Goal: Transaction & Acquisition: Purchase product/service

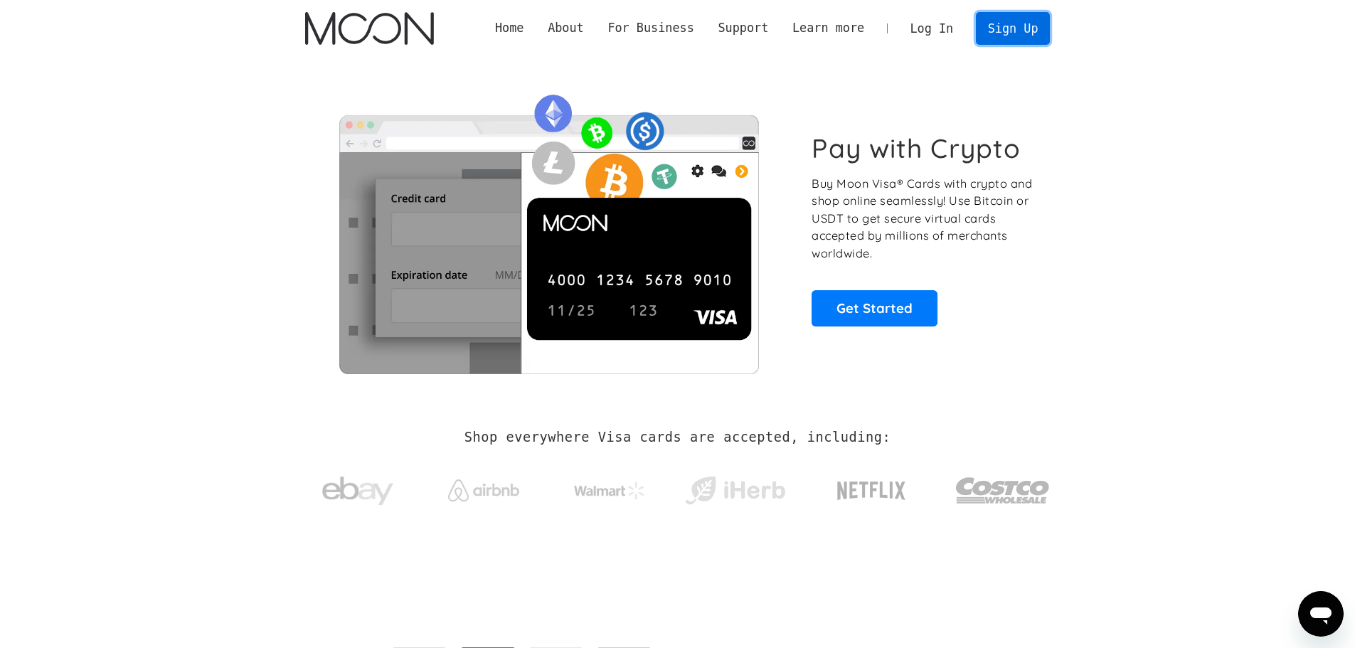
click at [1017, 43] on link "Sign Up" at bounding box center [1013, 28] width 74 height 32
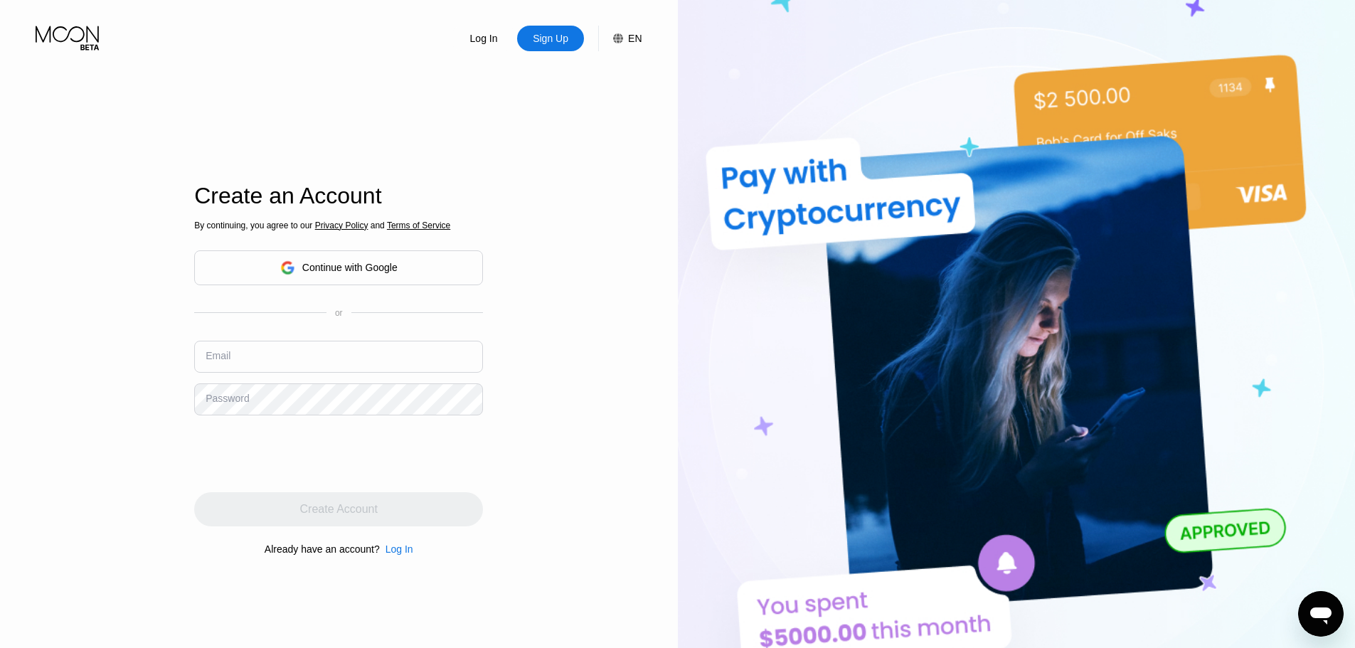
click at [253, 366] on input "text" at bounding box center [338, 357] width 289 height 32
paste input "[EMAIL_ADDRESS][DOMAIN_NAME]"
type input "[EMAIL_ADDRESS][DOMAIN_NAME]"
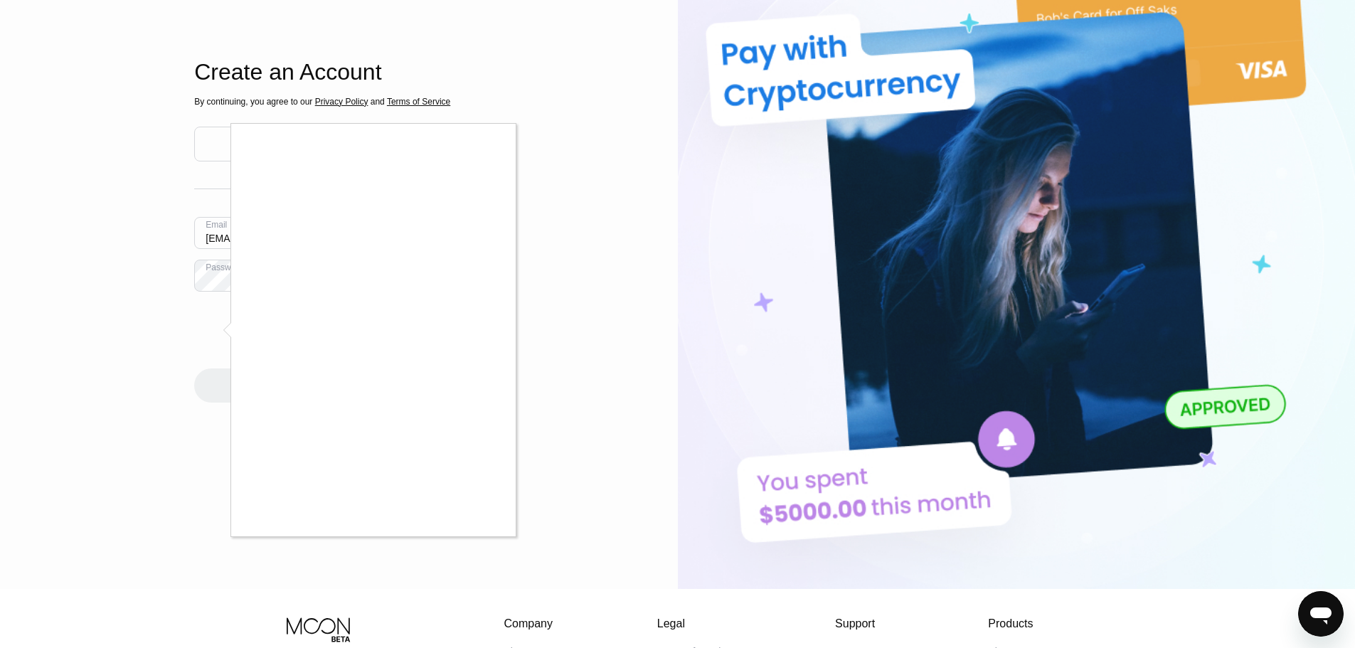
scroll to position [142, 0]
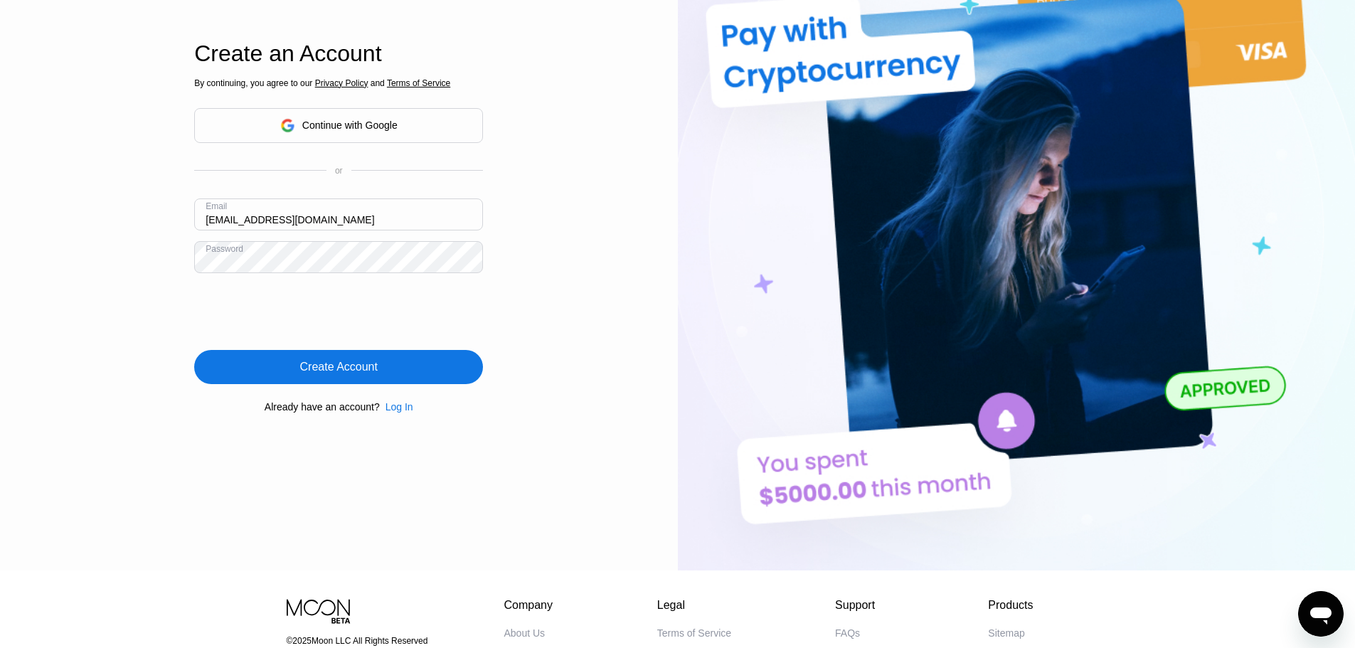
click at [312, 363] on div "Create Account" at bounding box center [339, 367] width 78 height 14
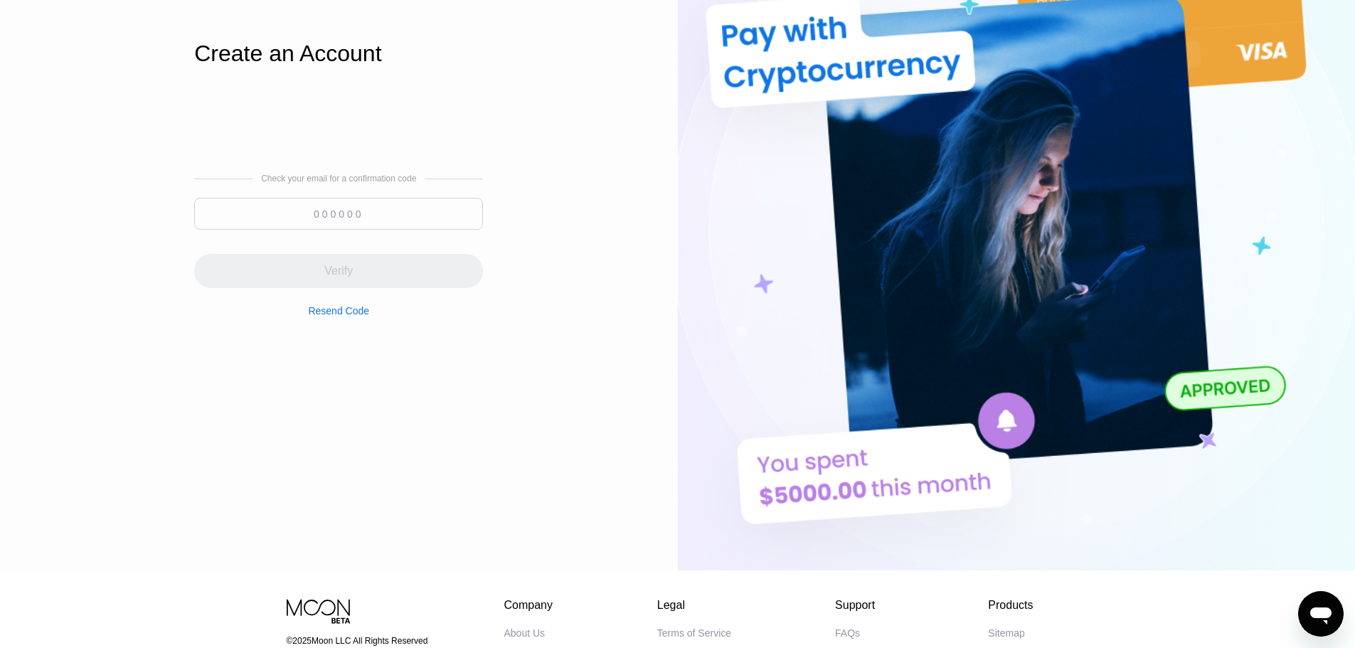
paste input "333422"
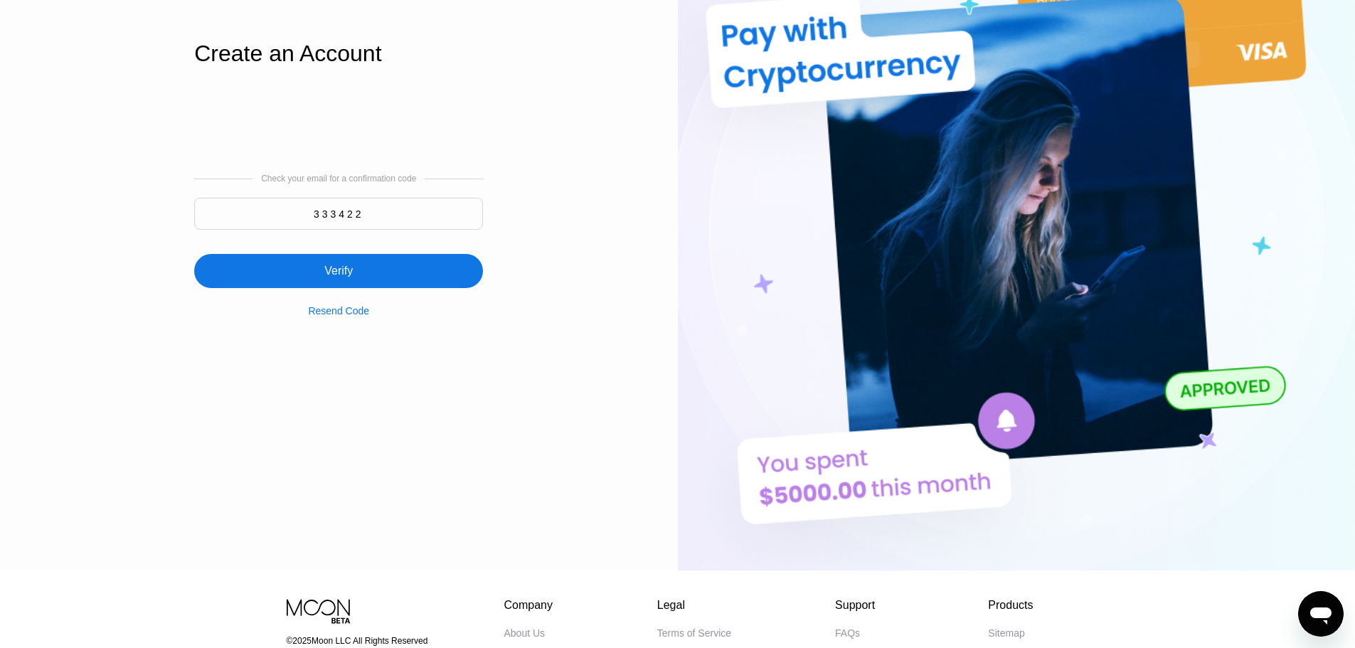
type input "333422"
drag, startPoint x: 292, startPoint y: 272, endPoint x: 403, endPoint y: 213, distance: 125.7
click at [292, 272] on div "Verify" at bounding box center [338, 271] width 289 height 34
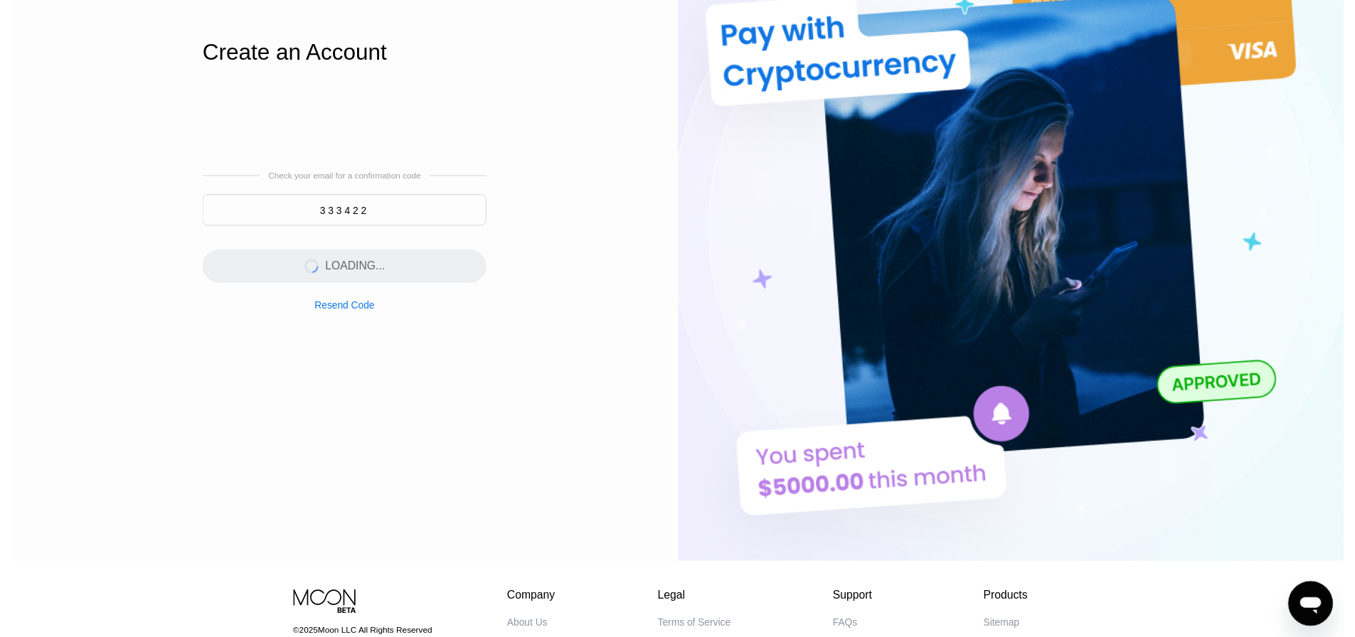
scroll to position [0, 0]
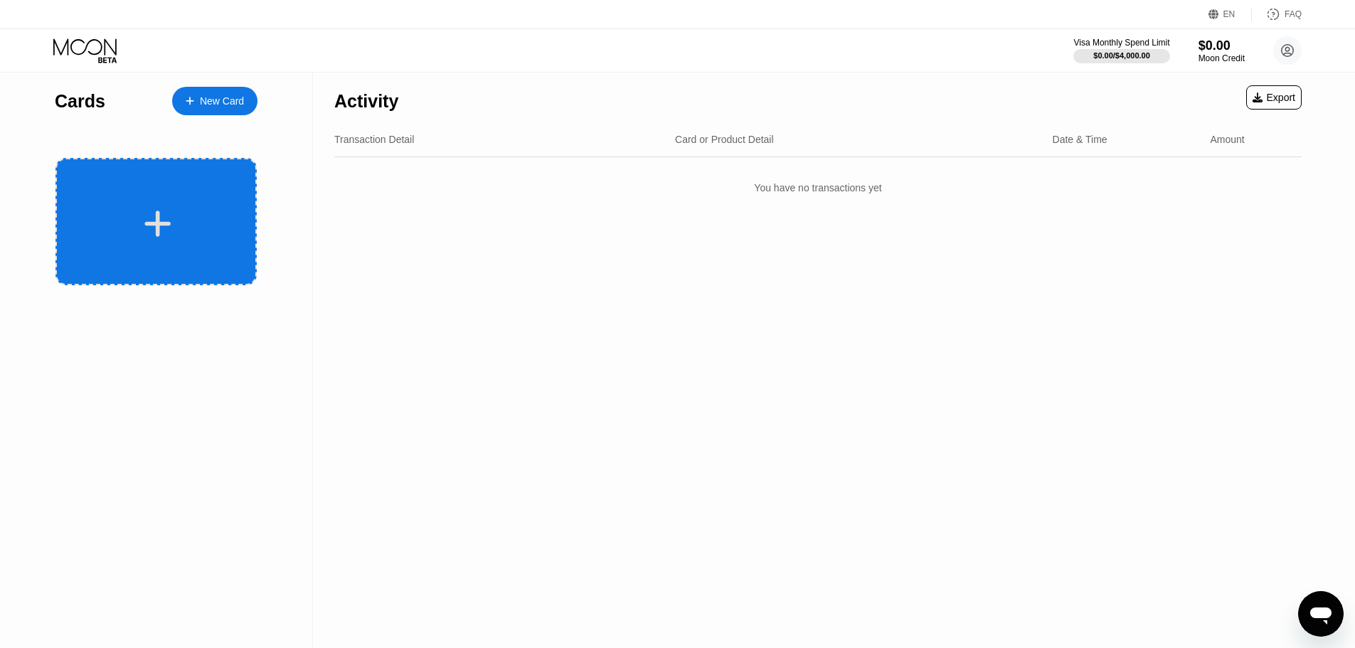
click at [129, 167] on div at bounding box center [155, 221] width 201 height 127
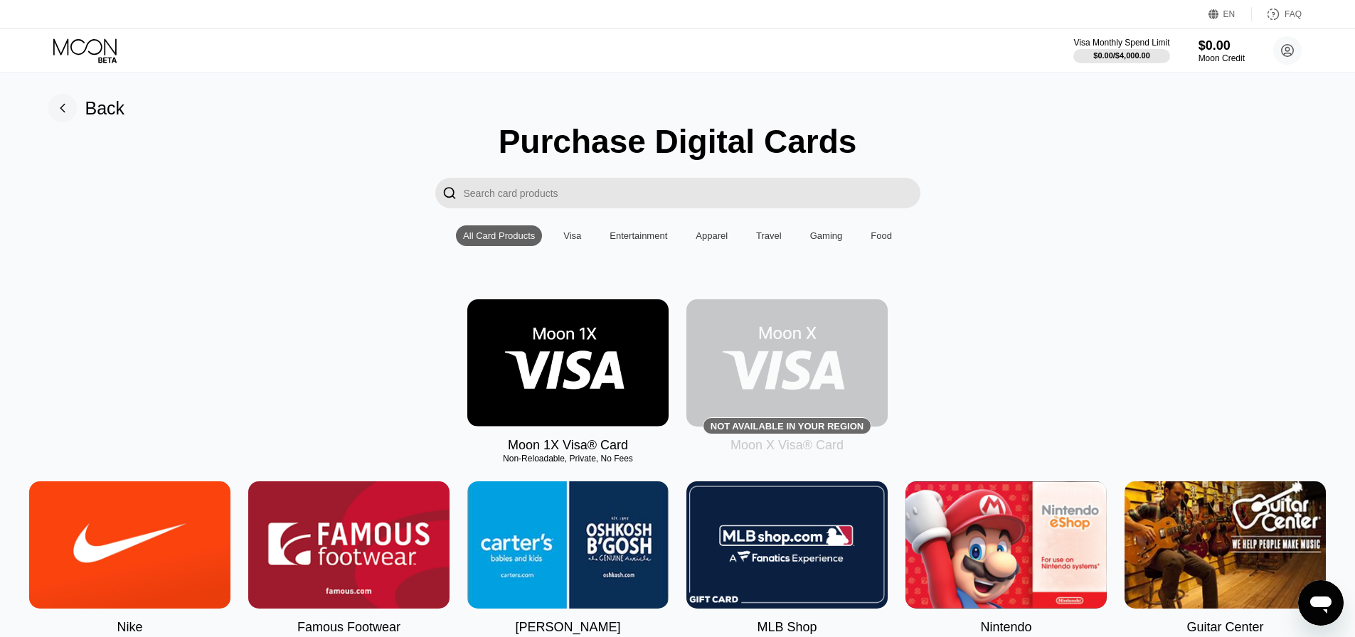
click at [512, 398] on img at bounding box center [567, 363] width 201 height 127
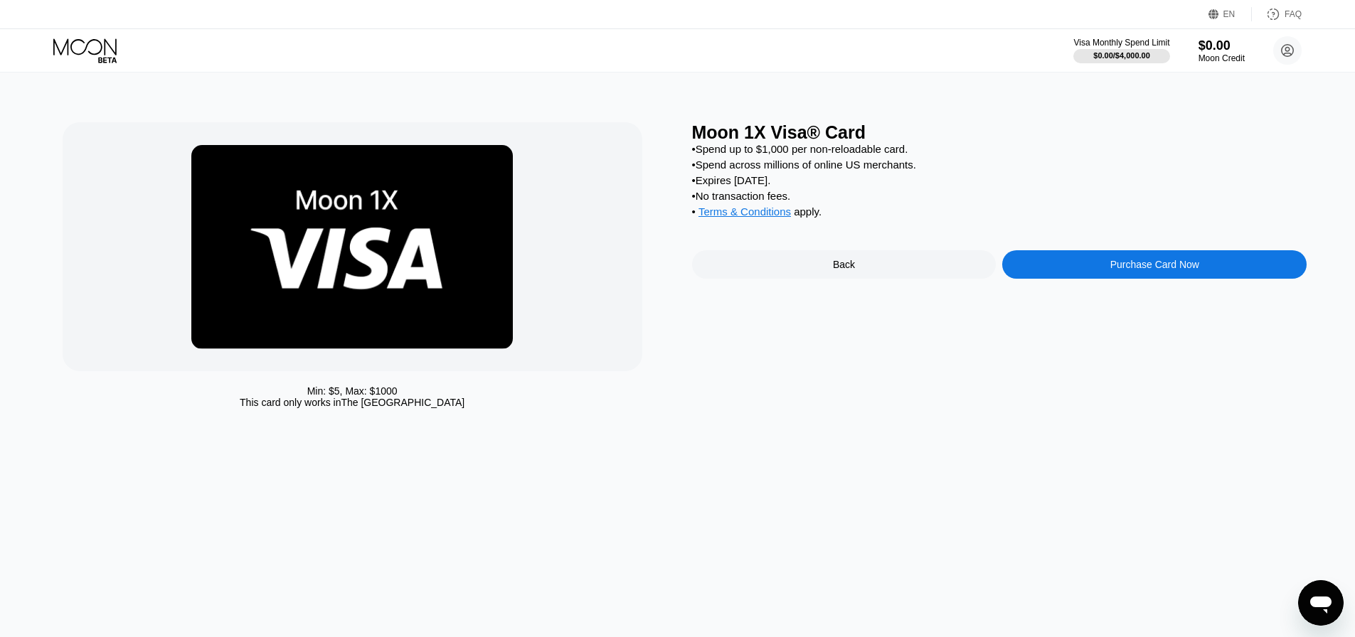
click at [1107, 275] on div "Purchase Card Now" at bounding box center [1154, 264] width 305 height 28
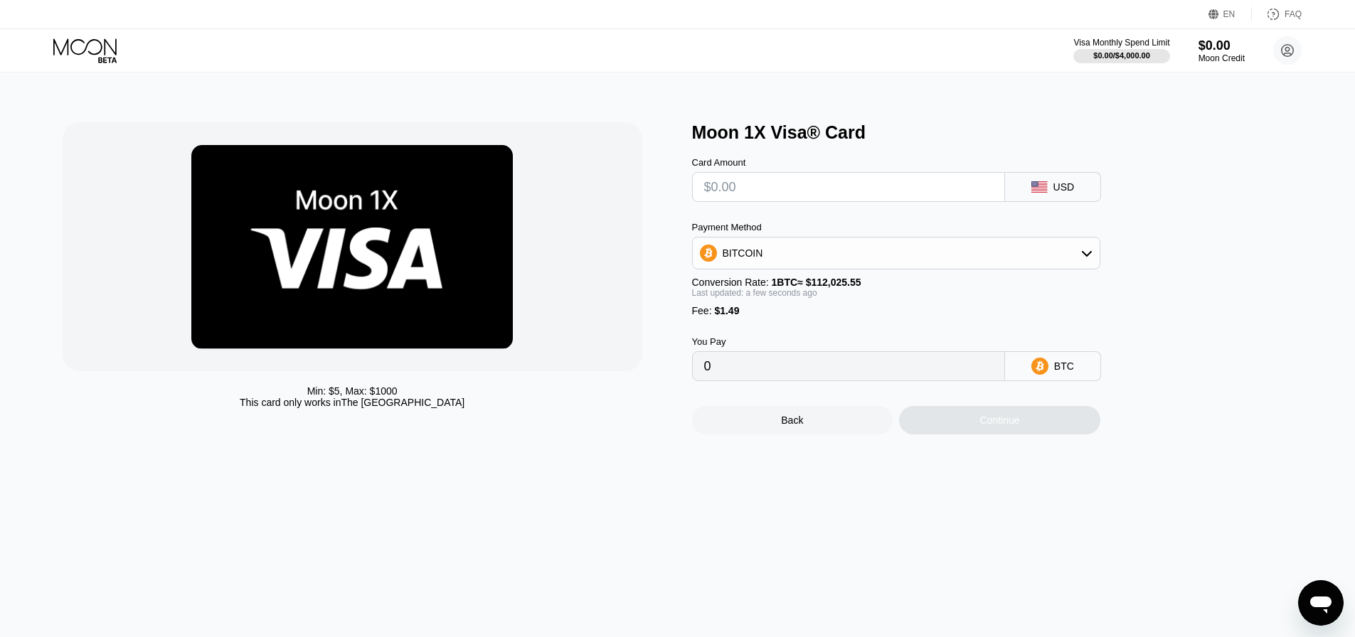
click at [772, 199] on input "text" at bounding box center [848, 187] width 289 height 28
type input "$60"
type input "0.00054890"
type input "$60"
click at [1079, 265] on div "BITCOIN" at bounding box center [896, 253] width 407 height 28
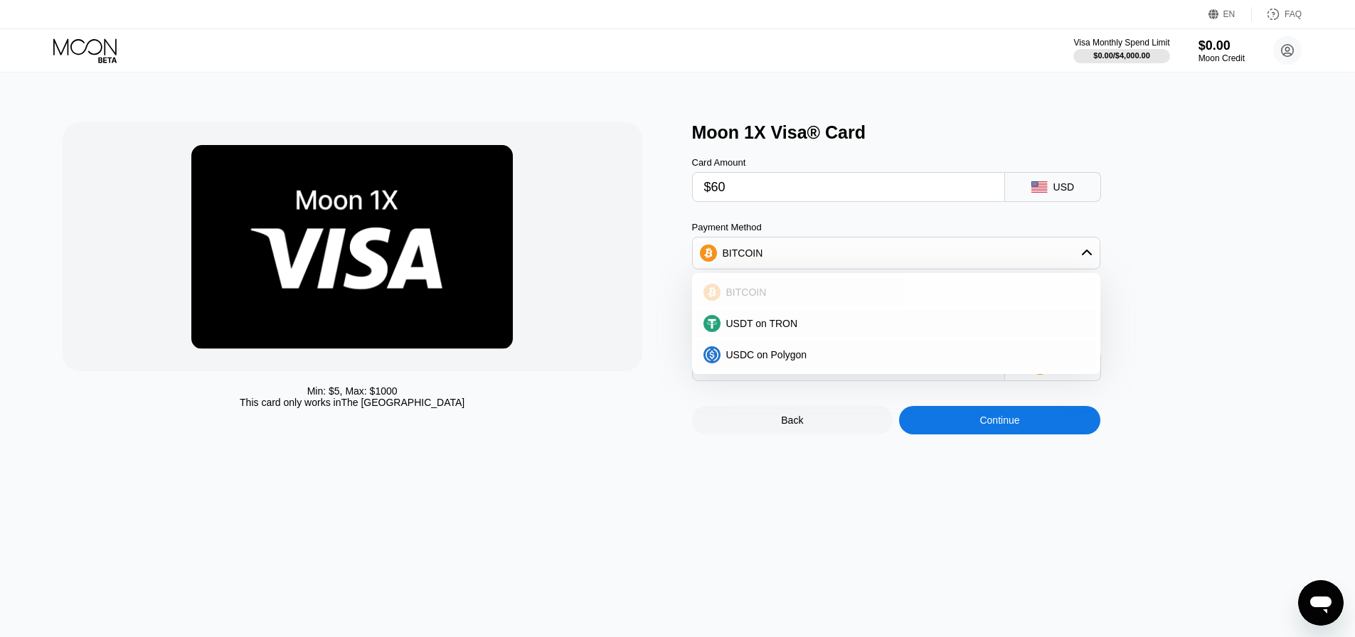
click at [750, 298] on span "BITCOIN" at bounding box center [746, 292] width 41 height 11
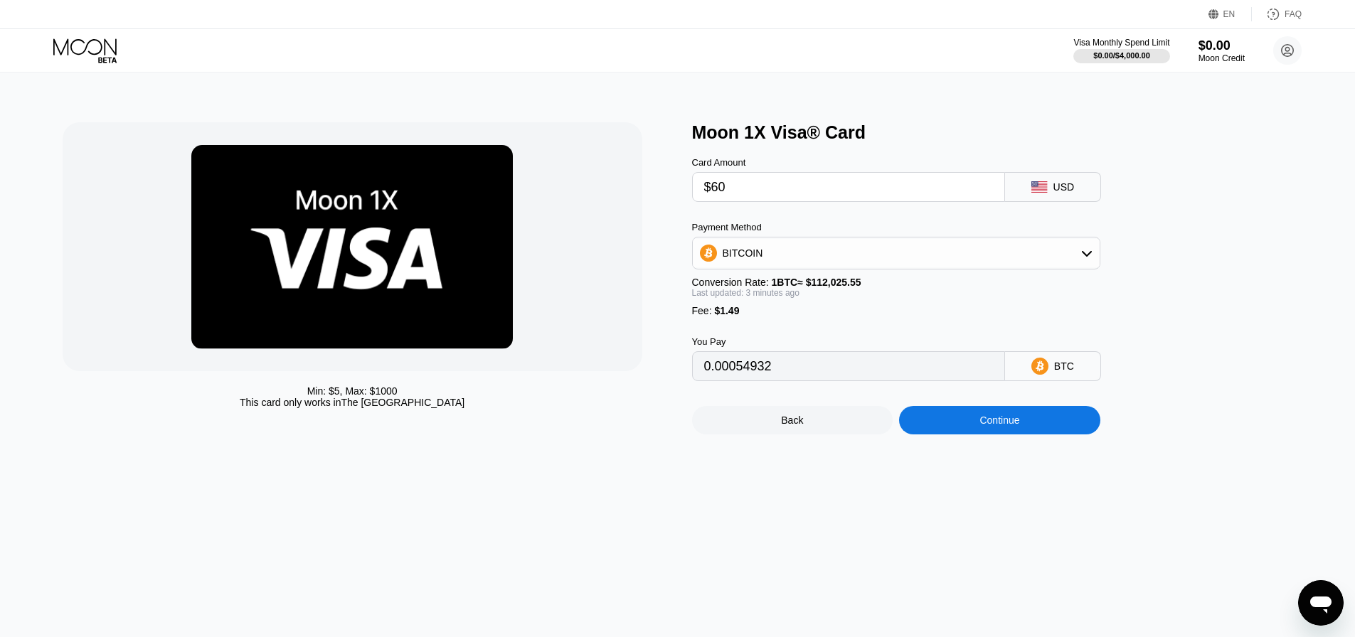
type input "0.00054932"
click at [772, 197] on input "$60" at bounding box center [848, 187] width 289 height 28
type input "$6"
type input "0"
type input "$4"
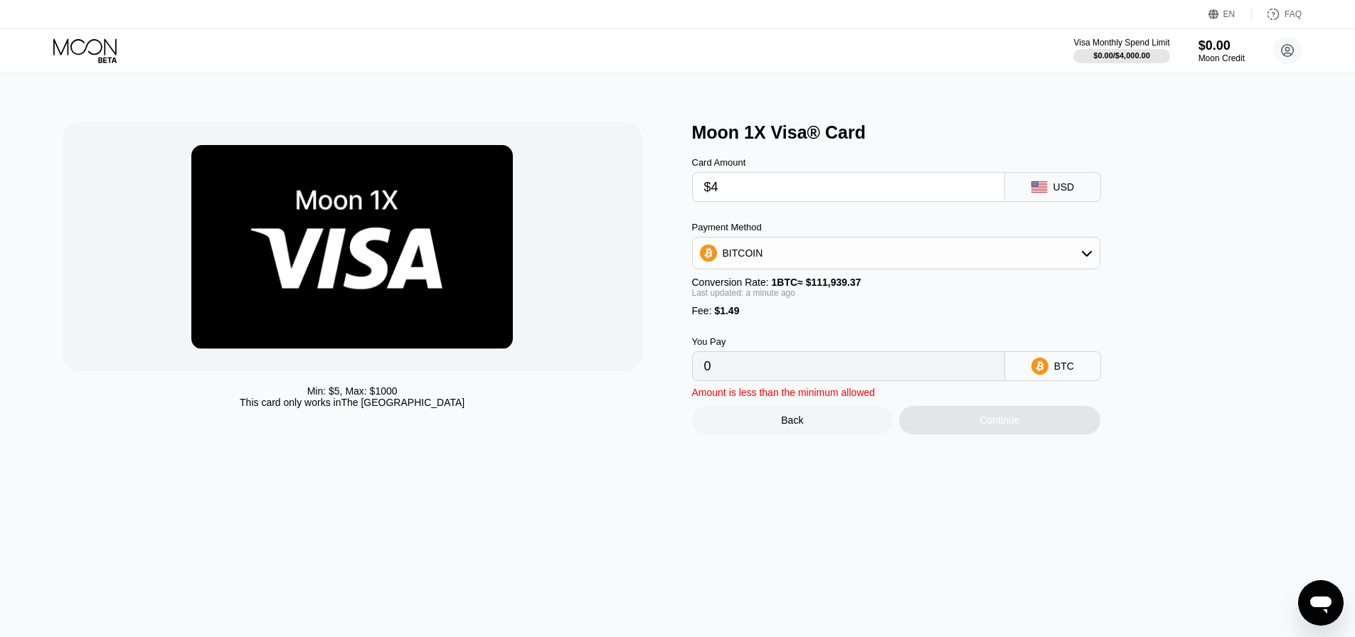
type input "0.00004905"
type input "$40"
type input "0.00037065"
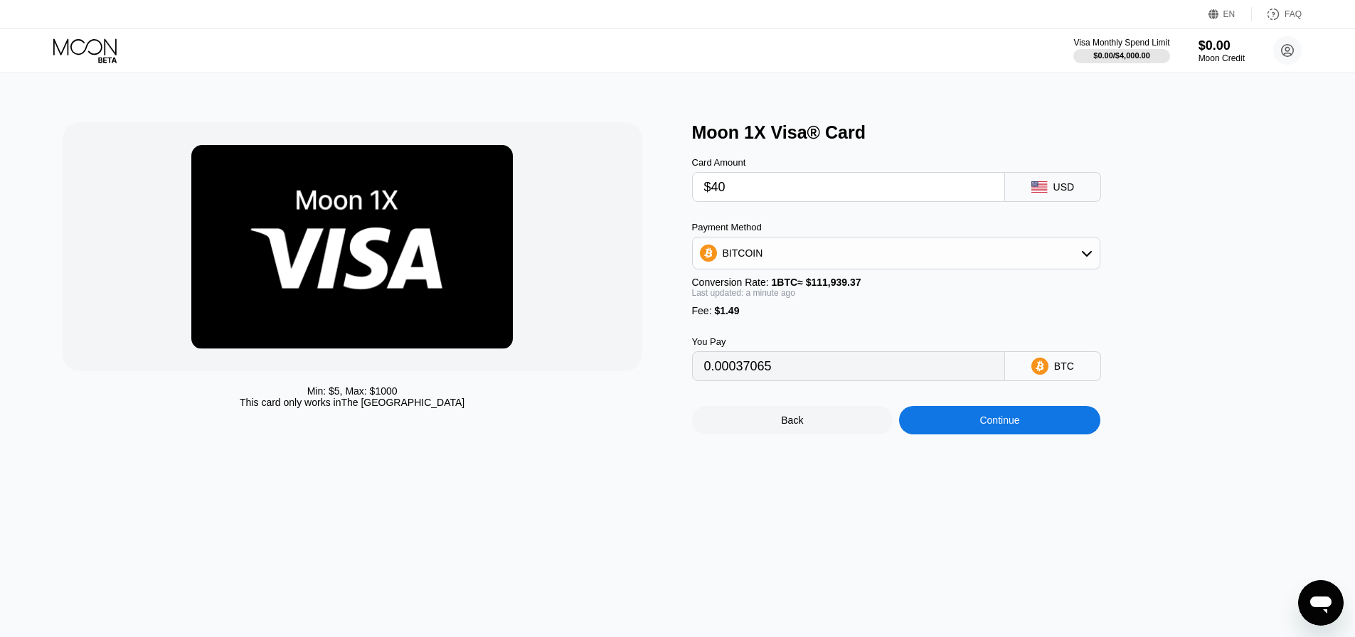
type input "$40"
click at [956, 435] on div "Continue" at bounding box center [999, 420] width 201 height 28
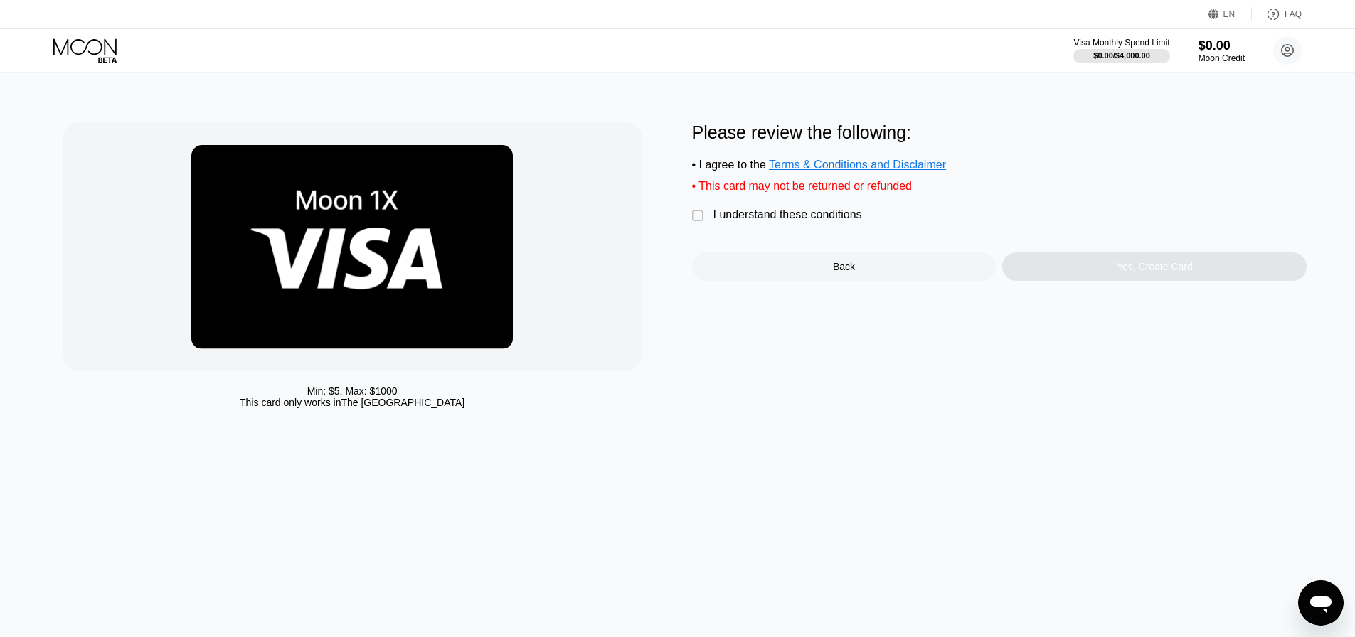
click at [693, 223] on div "" at bounding box center [699, 216] width 14 height 14
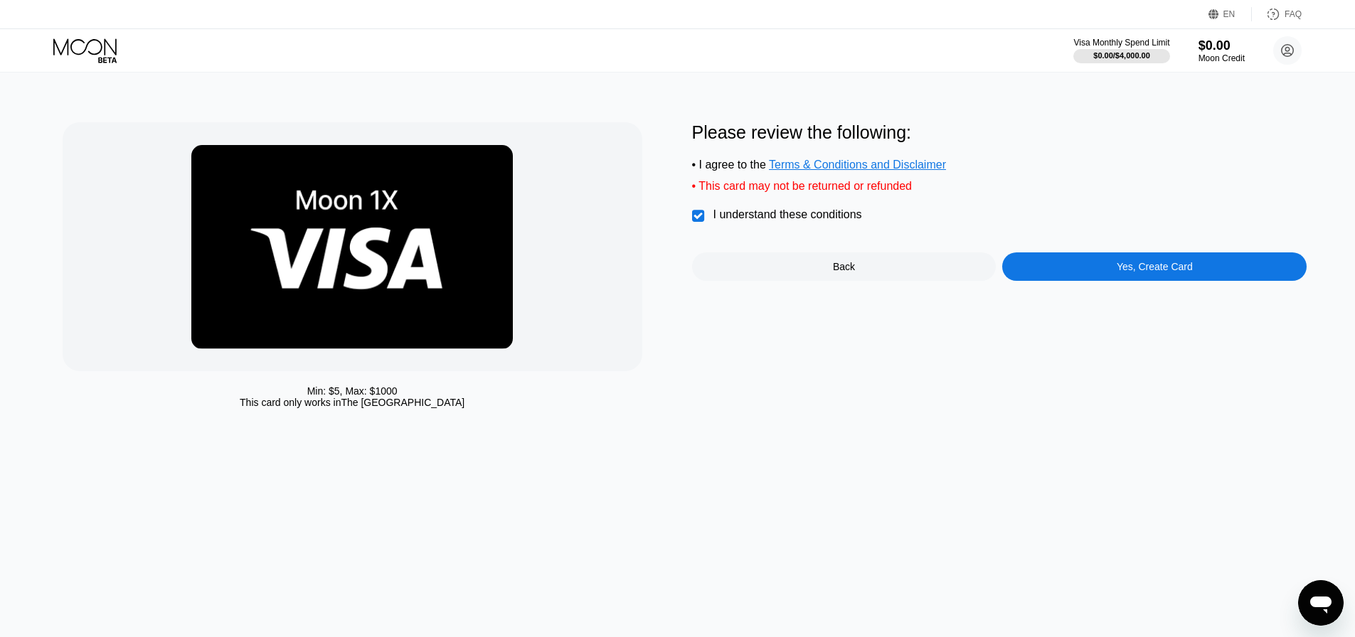
click at [1072, 273] on div "Yes, Create Card" at bounding box center [1154, 267] width 305 height 28
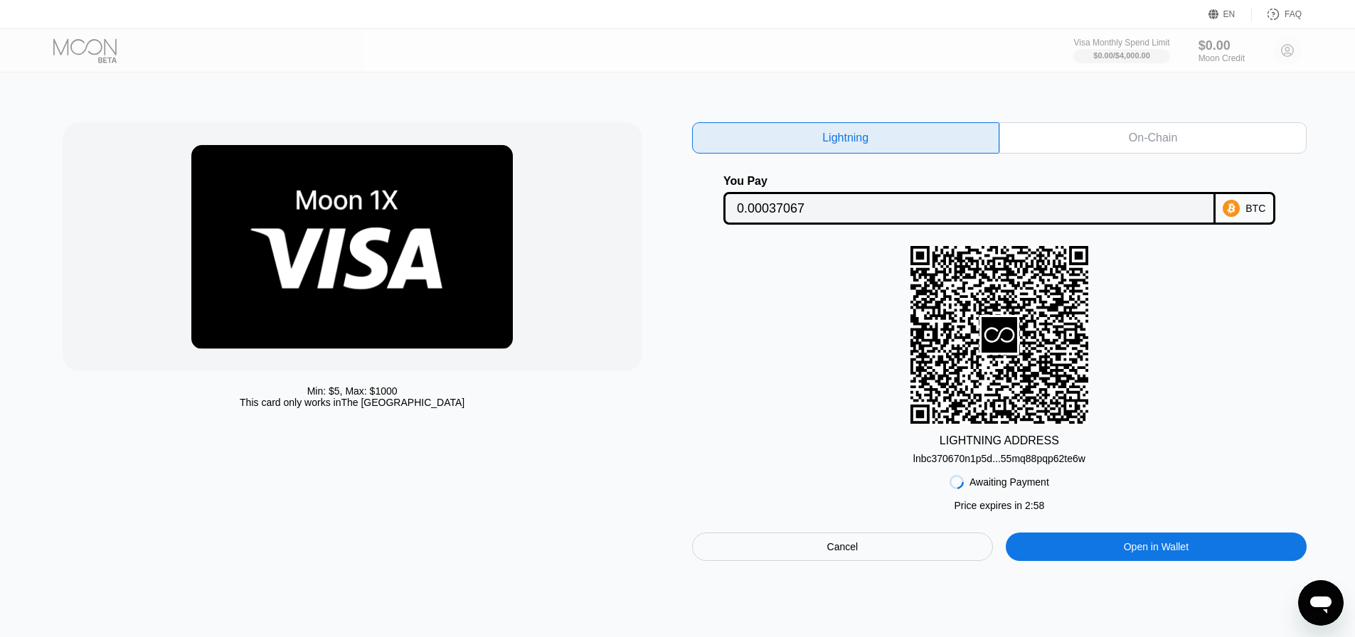
click at [1146, 143] on div "On-Chain" at bounding box center [1153, 138] width 48 height 14
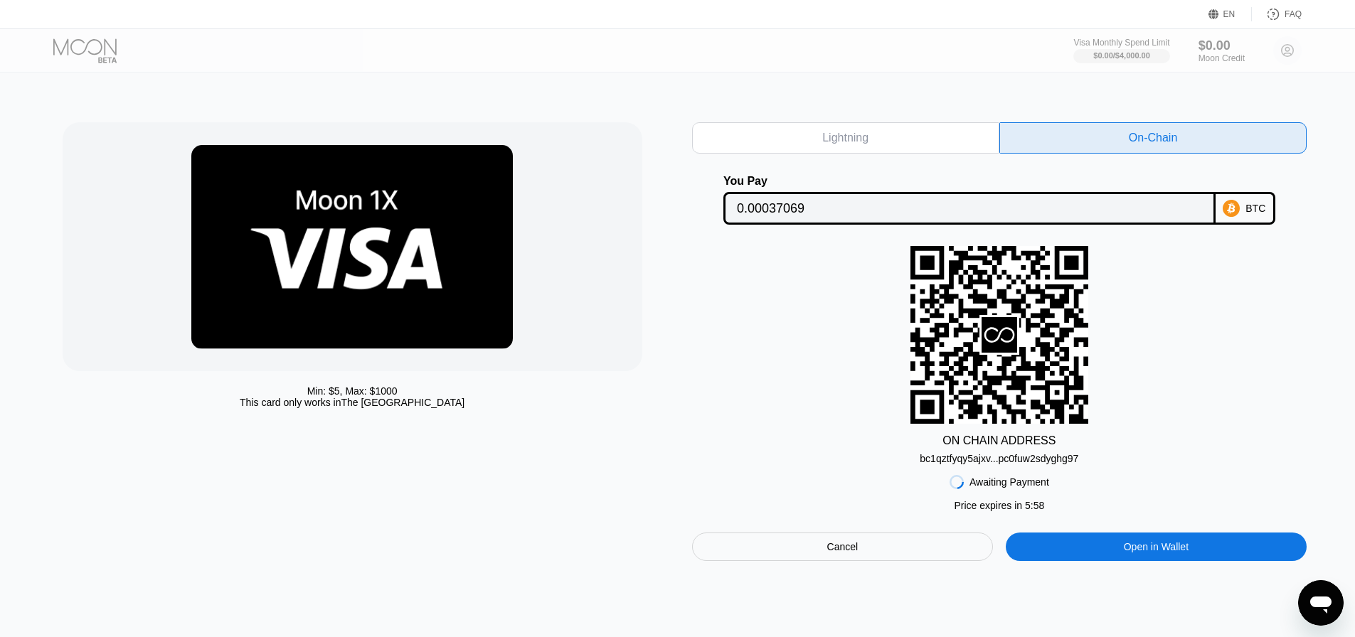
click at [1039, 465] on div "bc1qztfyqy5ajxv...pc0fuw2sdyghg97" at bounding box center [999, 458] width 159 height 11
click at [775, 211] on input "0.00037069" at bounding box center [969, 208] width 465 height 28
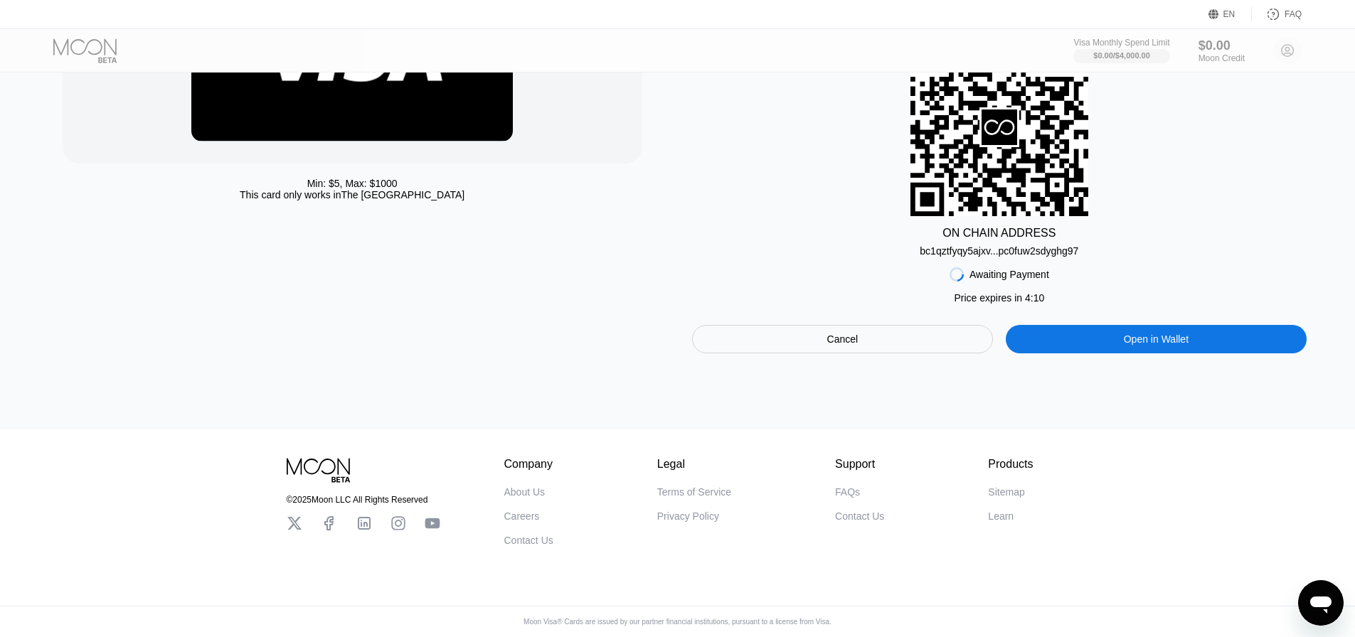
scroll to position [147, 0]
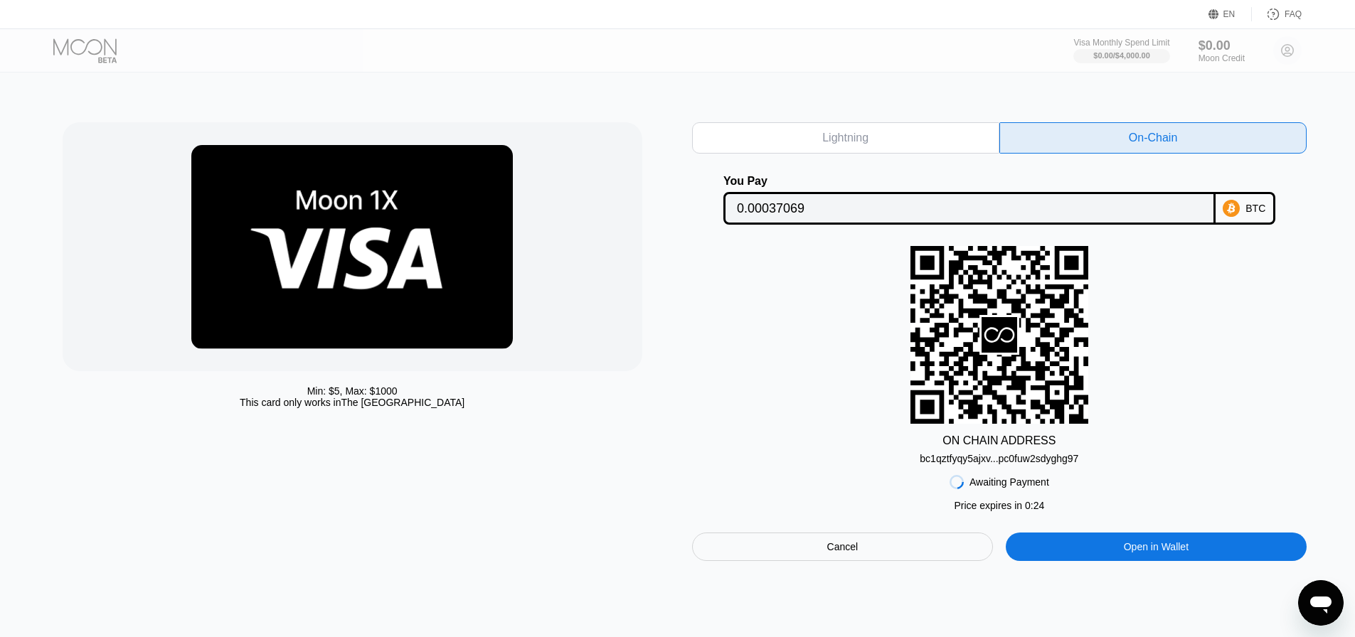
scroll to position [71, 0]
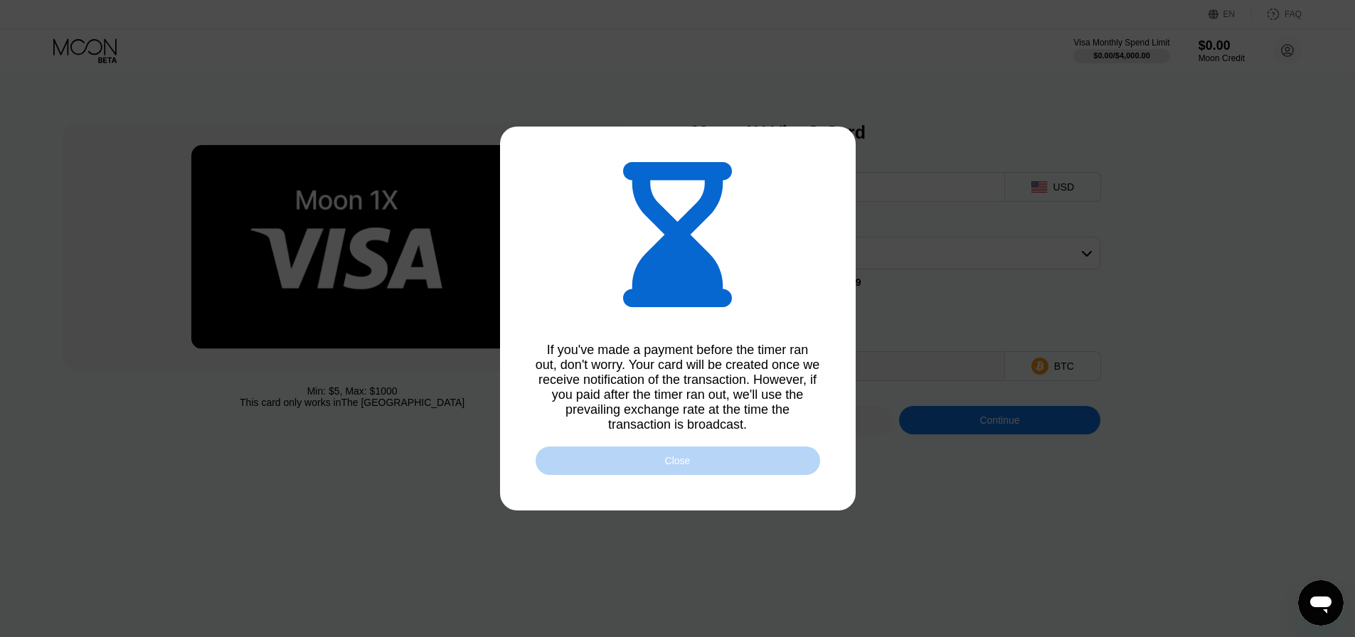
click at [698, 472] on div "Close" at bounding box center [678, 461] width 285 height 28
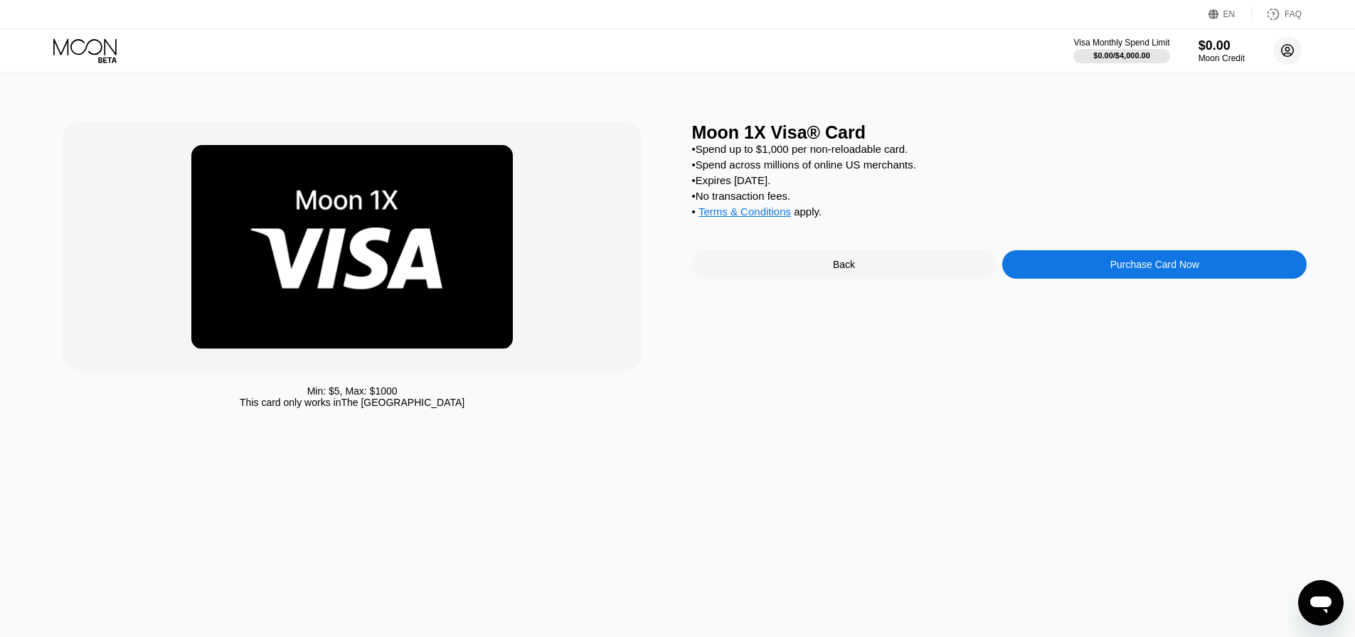
click at [1293, 55] on circle at bounding box center [1288, 50] width 28 height 28
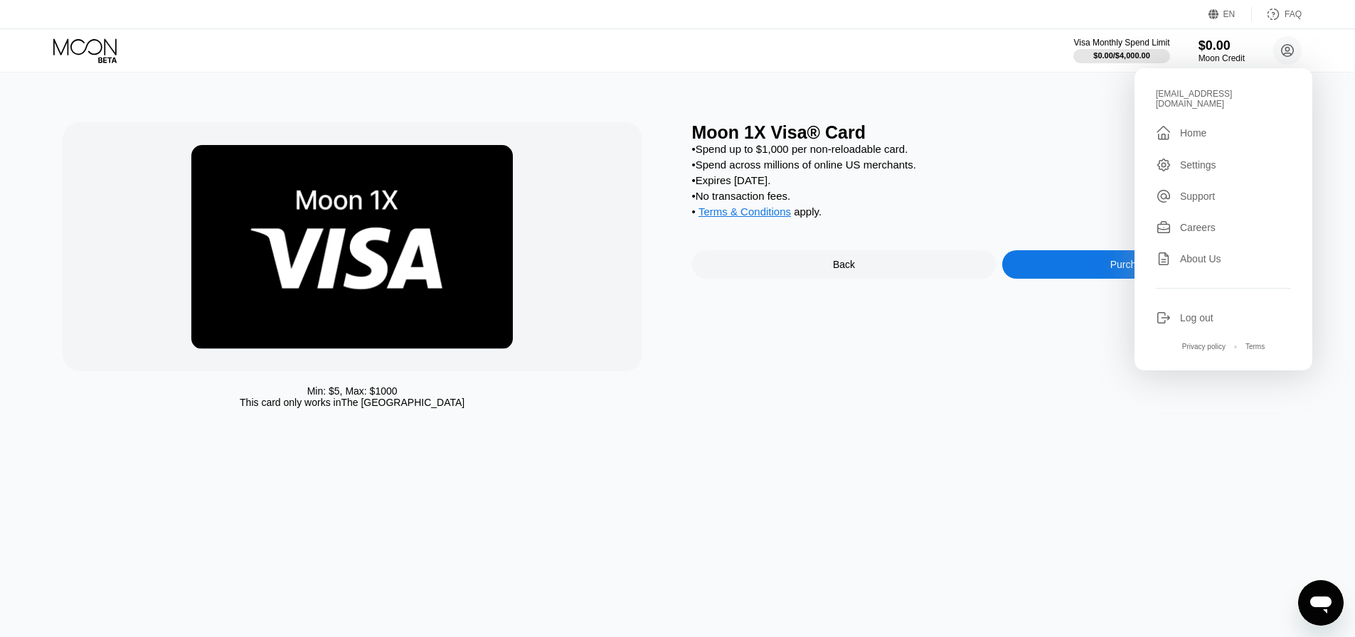
click at [1055, 129] on div "Moon 1X Visa® Card" at bounding box center [999, 132] width 615 height 21
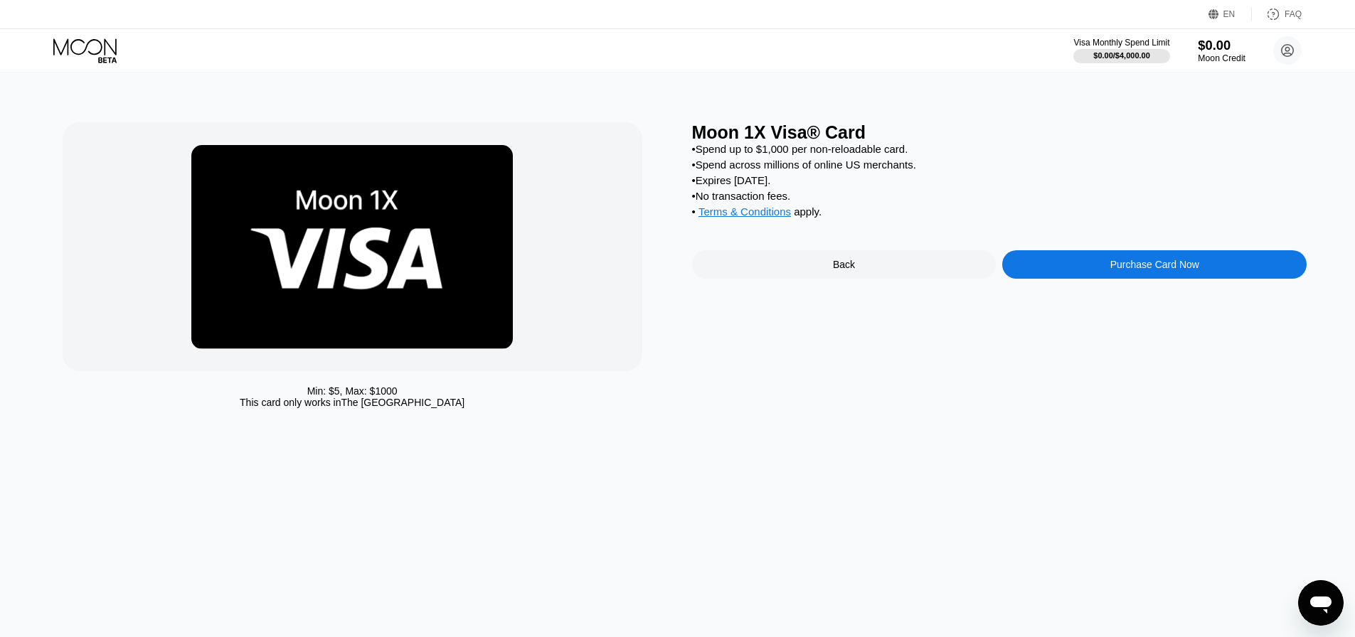
click at [1213, 52] on div "$0.00" at bounding box center [1222, 45] width 48 height 15
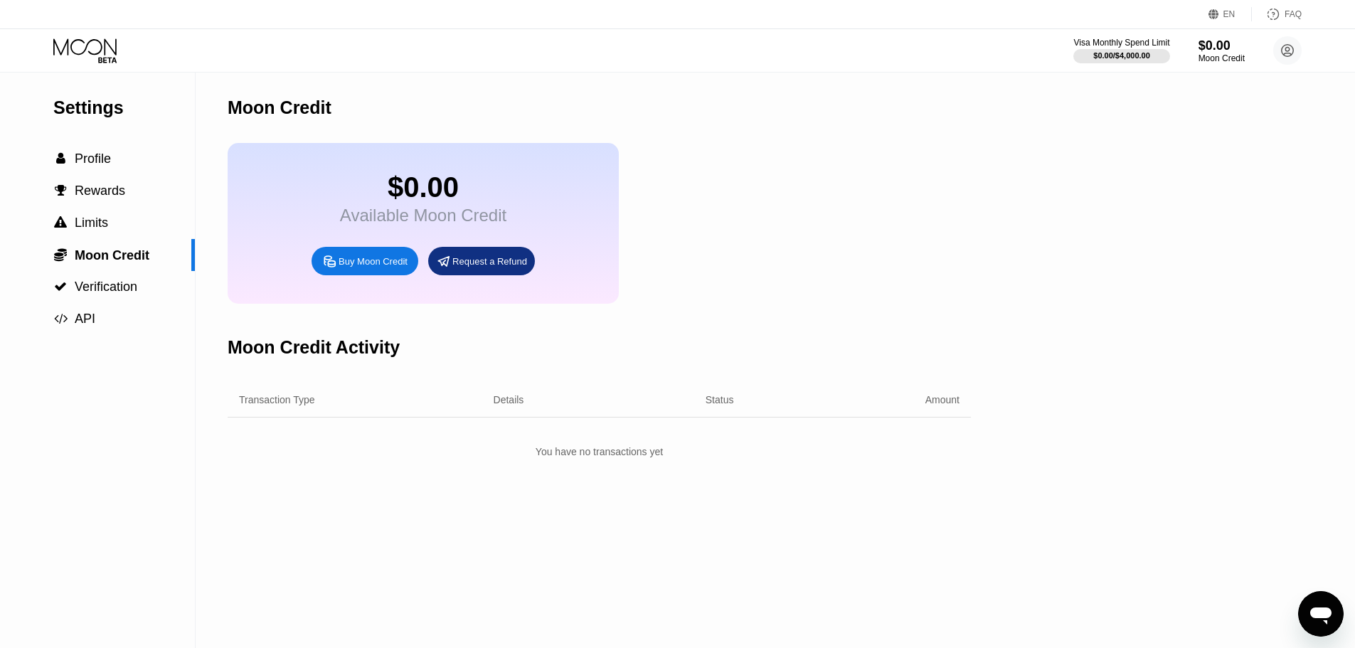
click at [352, 181] on div "$0.00" at bounding box center [423, 187] width 166 height 32
click at [865, 154] on div "$0.00 Available Moon Credit Buy Moon Credit Request a Refund" at bounding box center [600, 223] width 744 height 161
click at [946, 153] on div "$0.00 Available Moon Credit Buy Moon Credit Request a Refund" at bounding box center [600, 223] width 744 height 161
click at [1275, 219] on div "Settings  Profile  Rewards  Limits  Moon Credit  Verification  API Moon C…" at bounding box center [677, 361] width 1355 height 576
click at [1213, 47] on div "$0.00" at bounding box center [1222, 45] width 48 height 15
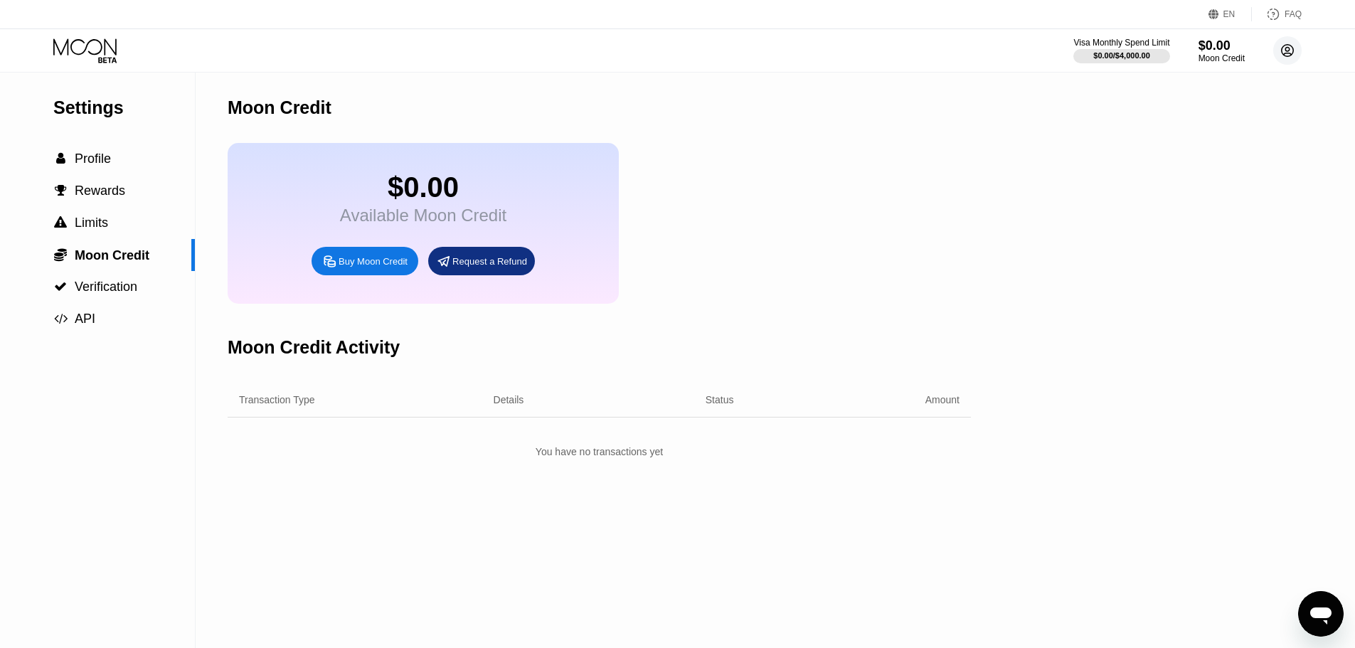
click at [1293, 51] on icon at bounding box center [1288, 51] width 12 height 12
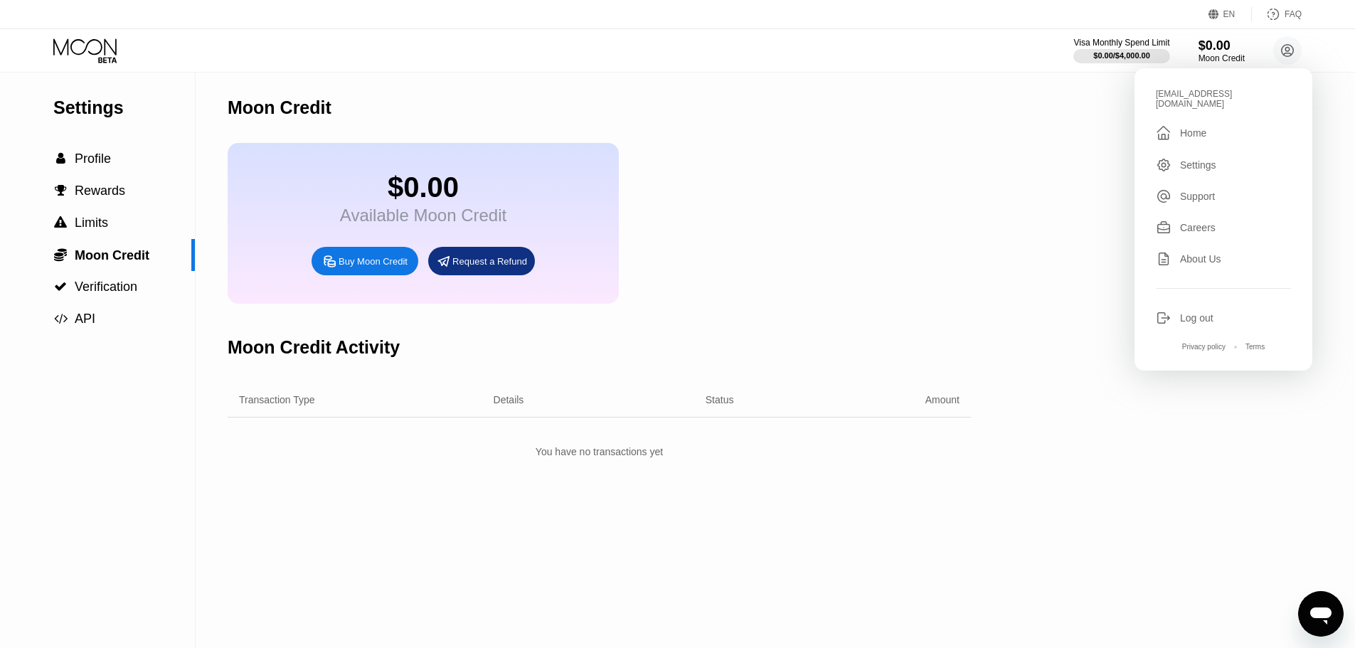
click at [1201, 127] on div "Home" at bounding box center [1193, 132] width 26 height 11
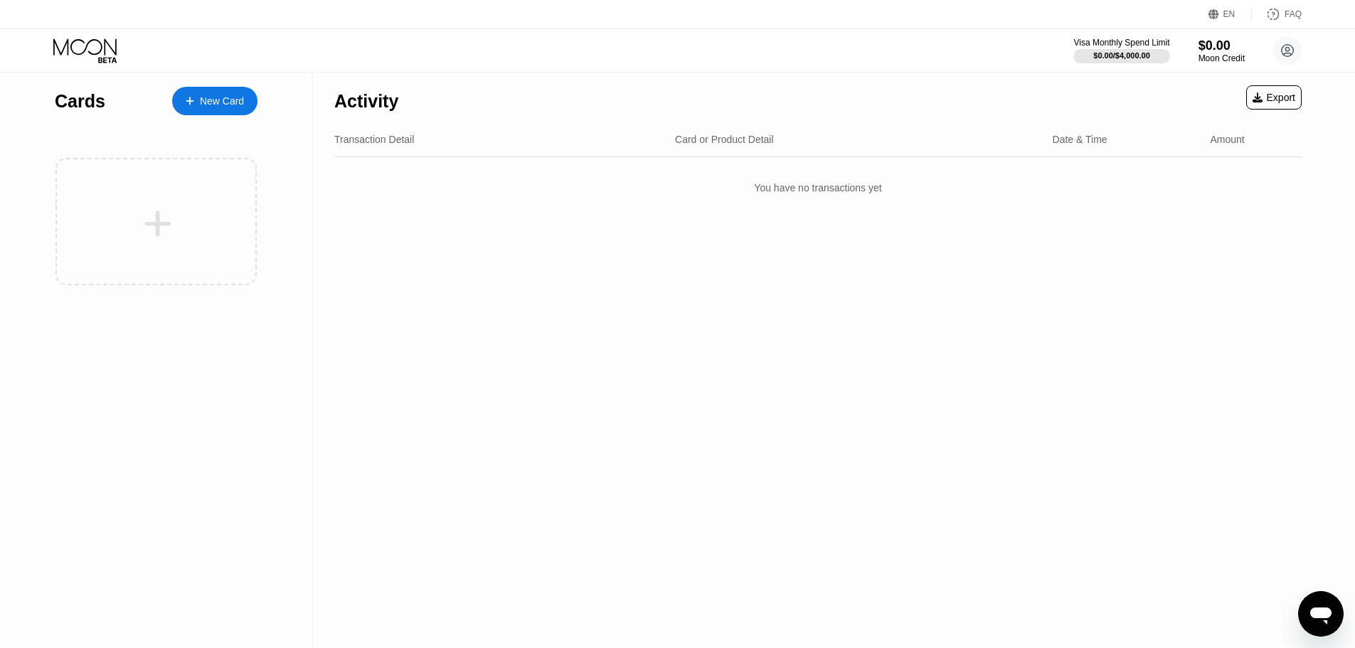
click at [206, 107] on div "New Card" at bounding box center [222, 101] width 44 height 12
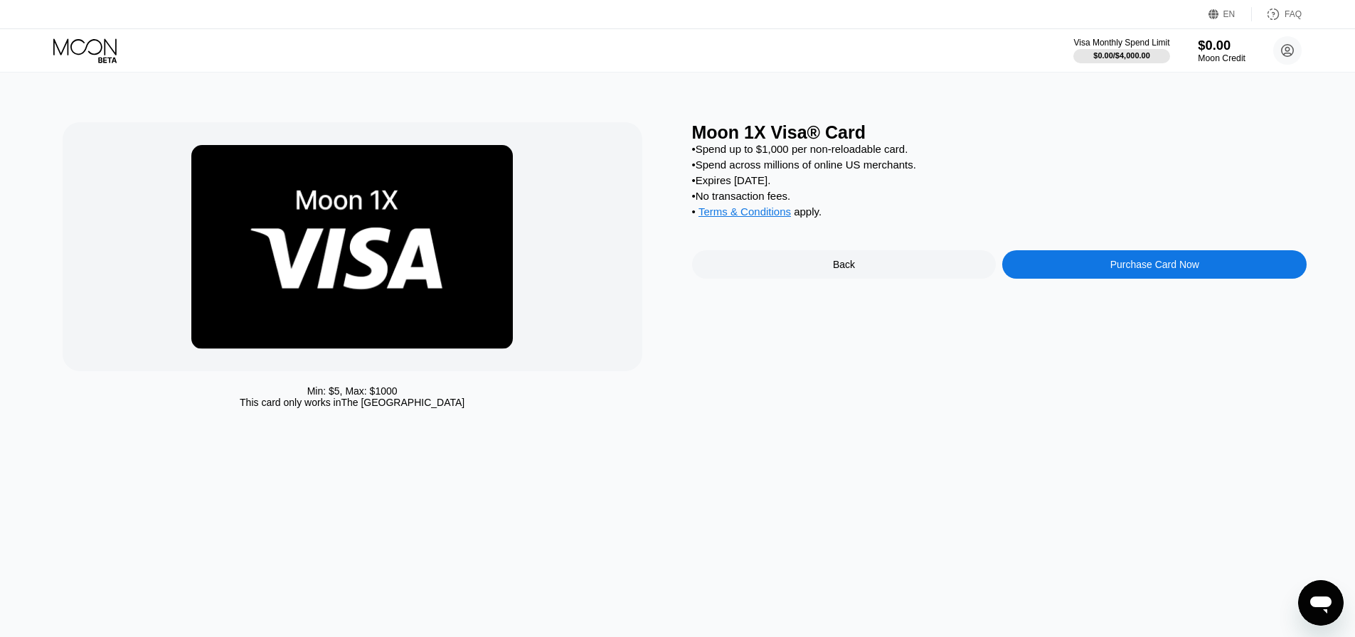
click at [1215, 63] on div "Moon Credit" at bounding box center [1222, 58] width 48 height 10
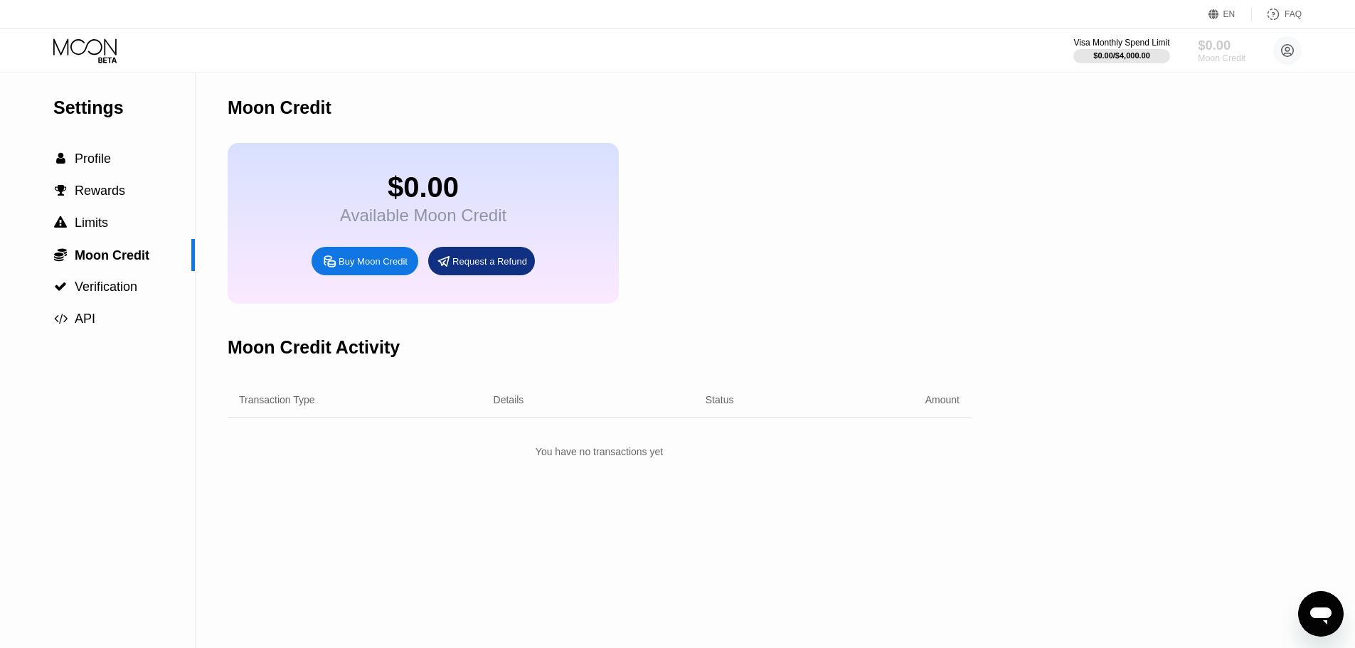
click at [1207, 57] on div "Moon Credit" at bounding box center [1222, 58] width 48 height 10
click at [1286, 50] on icon at bounding box center [1288, 51] width 8 height 8
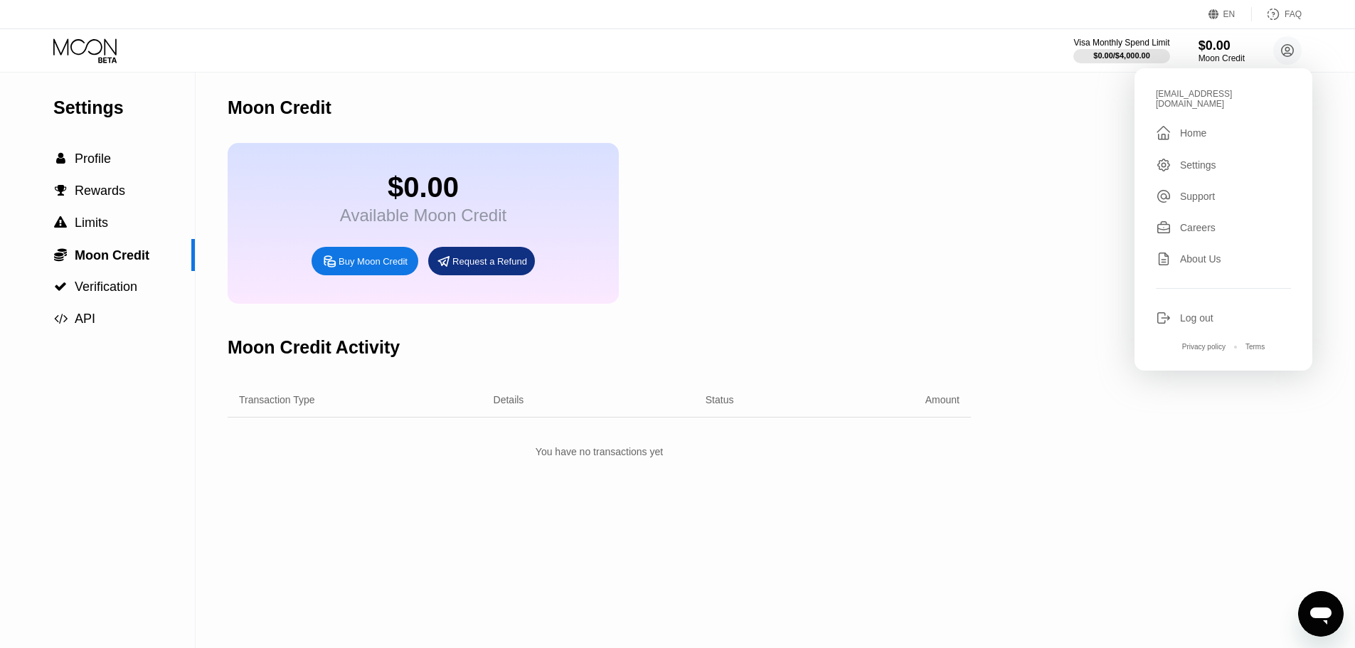
click at [1192, 135] on div "[EMAIL_ADDRESS][DOMAIN_NAME]  Home Settings Support Careers About Us Log out P…" at bounding box center [1224, 219] width 178 height 302
click at [1187, 129] on div "Home" at bounding box center [1193, 132] width 26 height 11
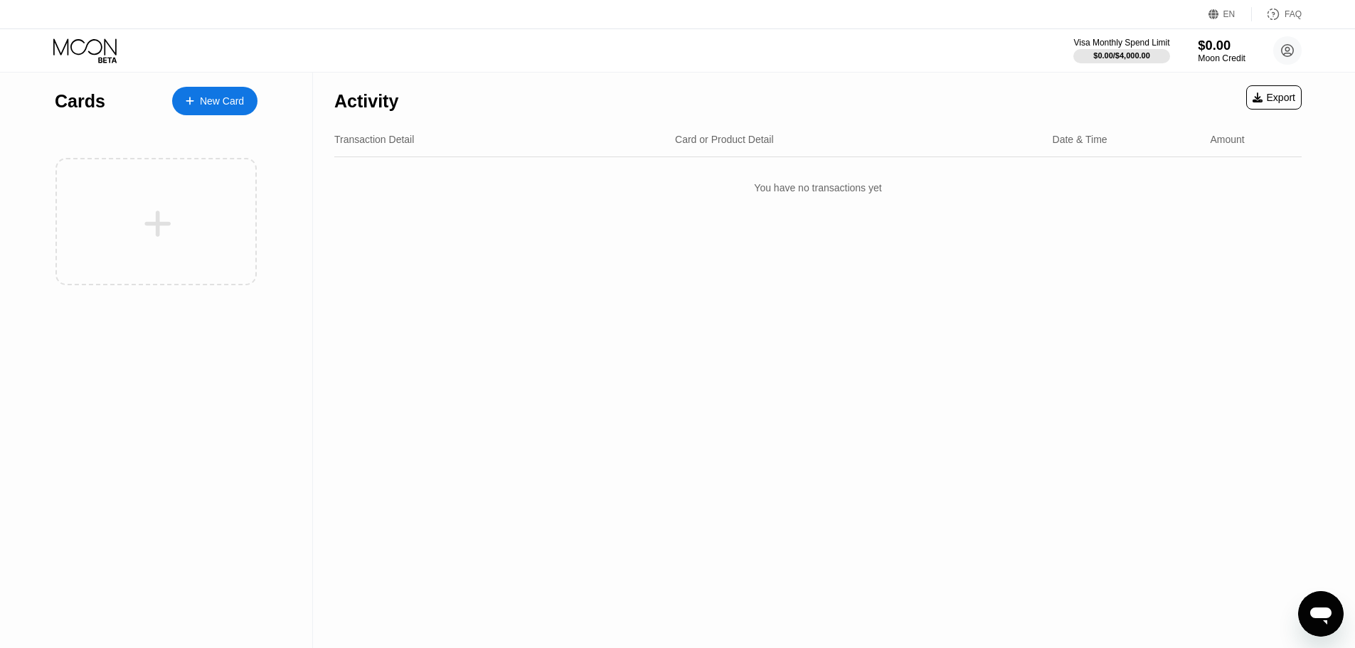
click at [1238, 58] on div "Moon Credit" at bounding box center [1222, 58] width 48 height 10
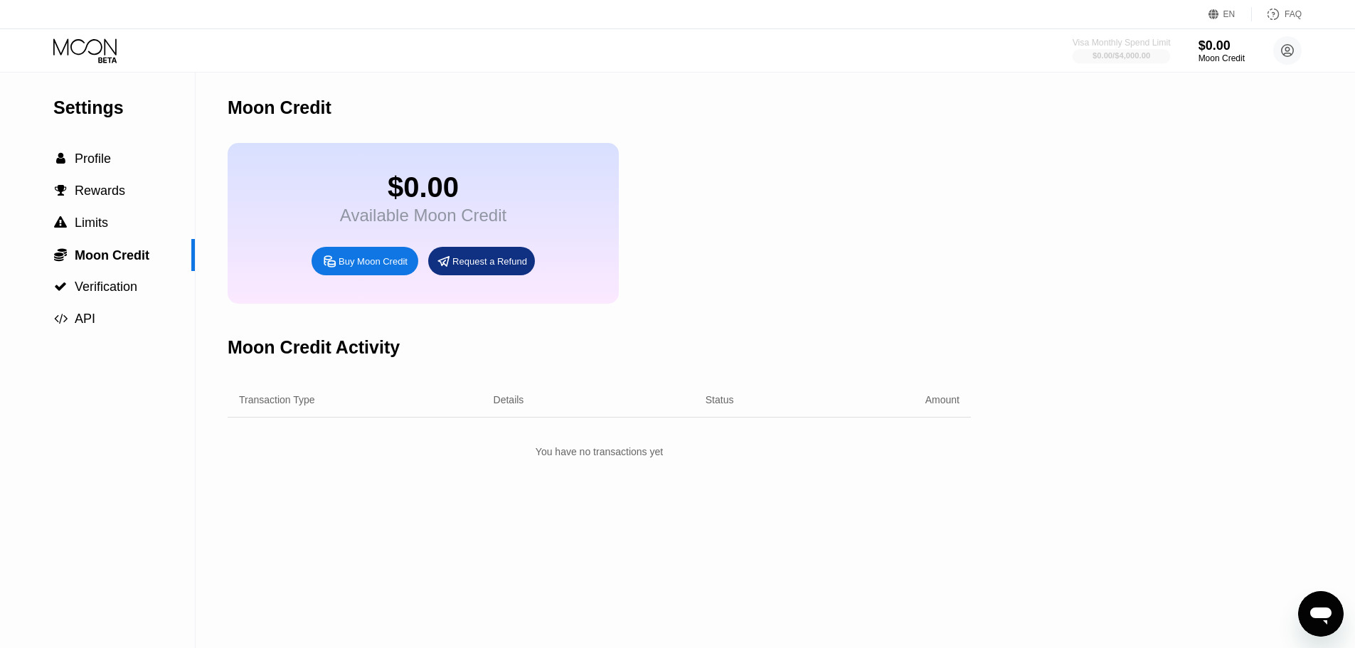
click at [1152, 51] on div at bounding box center [1122, 56] width 98 height 14
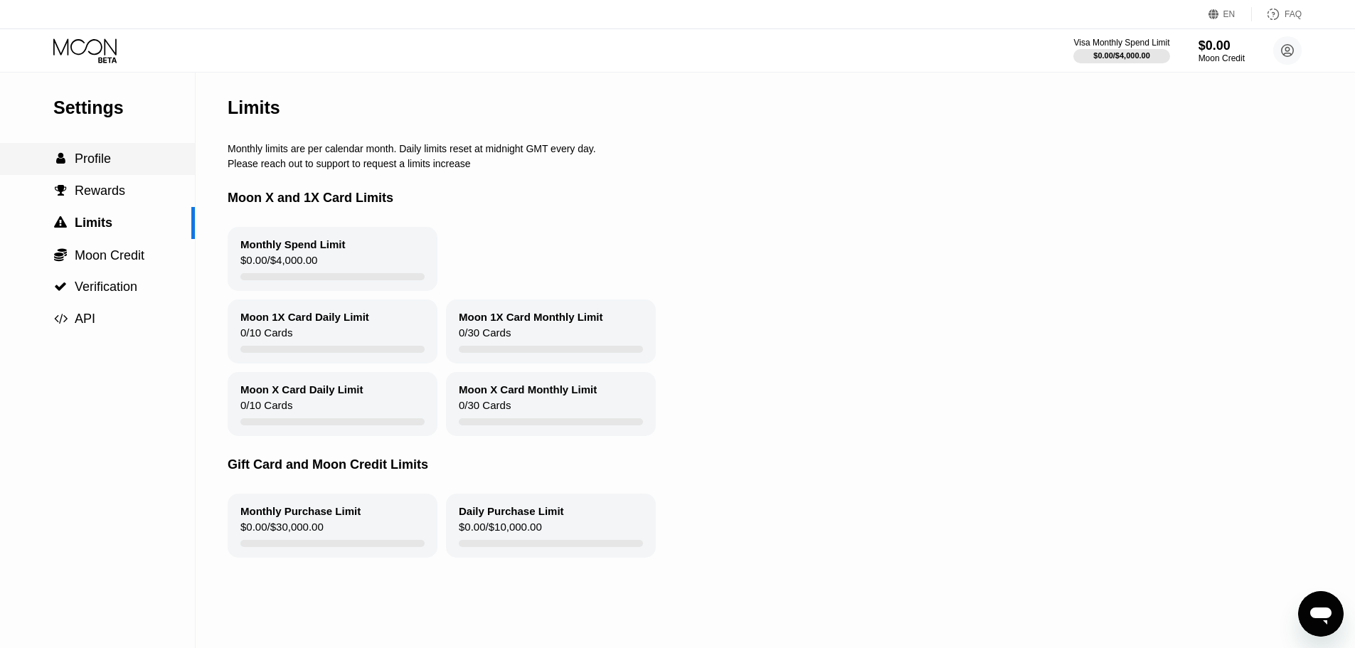
click at [113, 165] on div " Profile" at bounding box center [97, 159] width 195 height 15
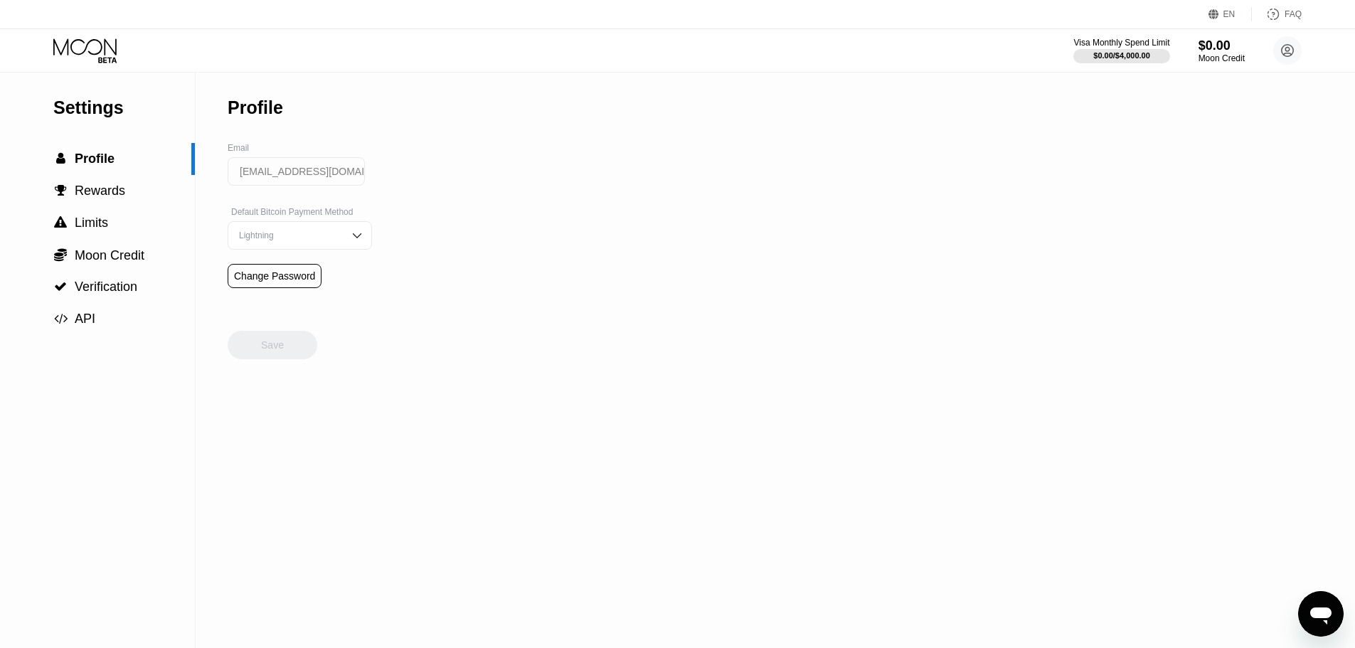
click at [324, 238] on div "Lightning" at bounding box center [289, 236] width 107 height 10
click at [260, 304] on div "On-Chain" at bounding box center [299, 292] width 143 height 28
click at [296, 350] on div "Save" at bounding box center [273, 345] width 90 height 28
click at [90, 166] on span "Profile" at bounding box center [95, 159] width 40 height 14
click at [1215, 43] on div "$0.00" at bounding box center [1222, 45] width 48 height 15
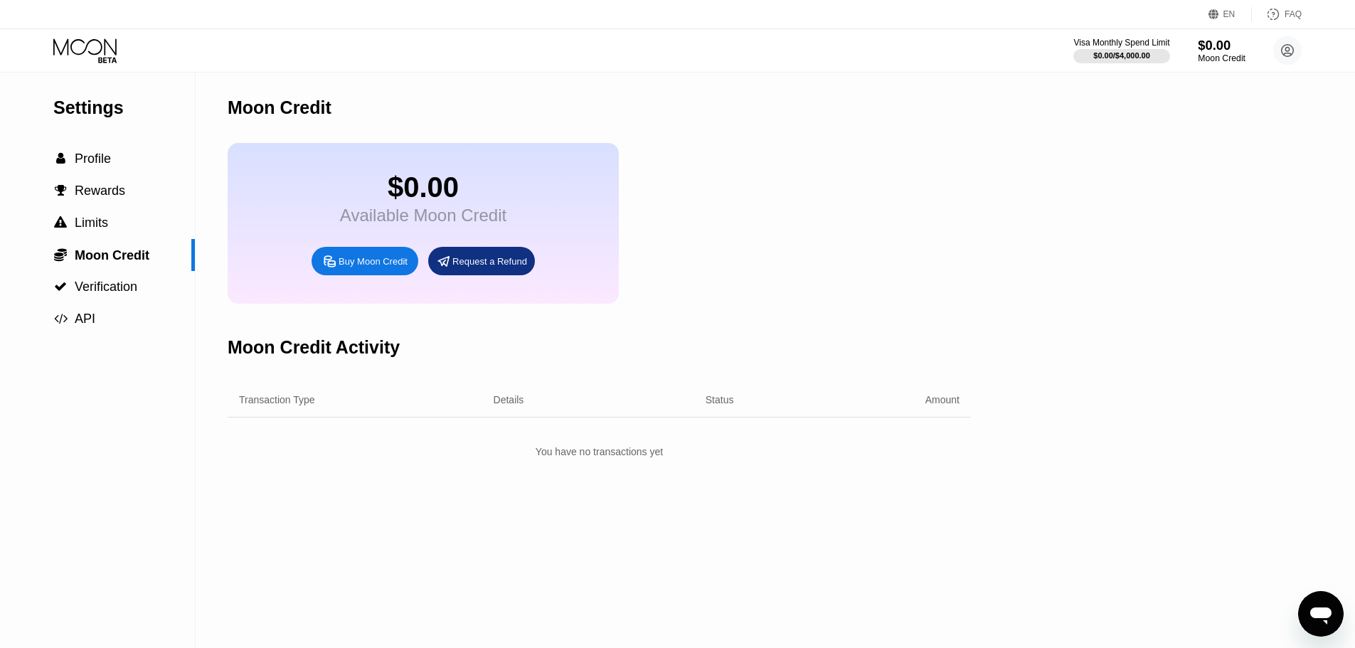
click at [1210, 46] on div "$0.00" at bounding box center [1222, 45] width 48 height 15
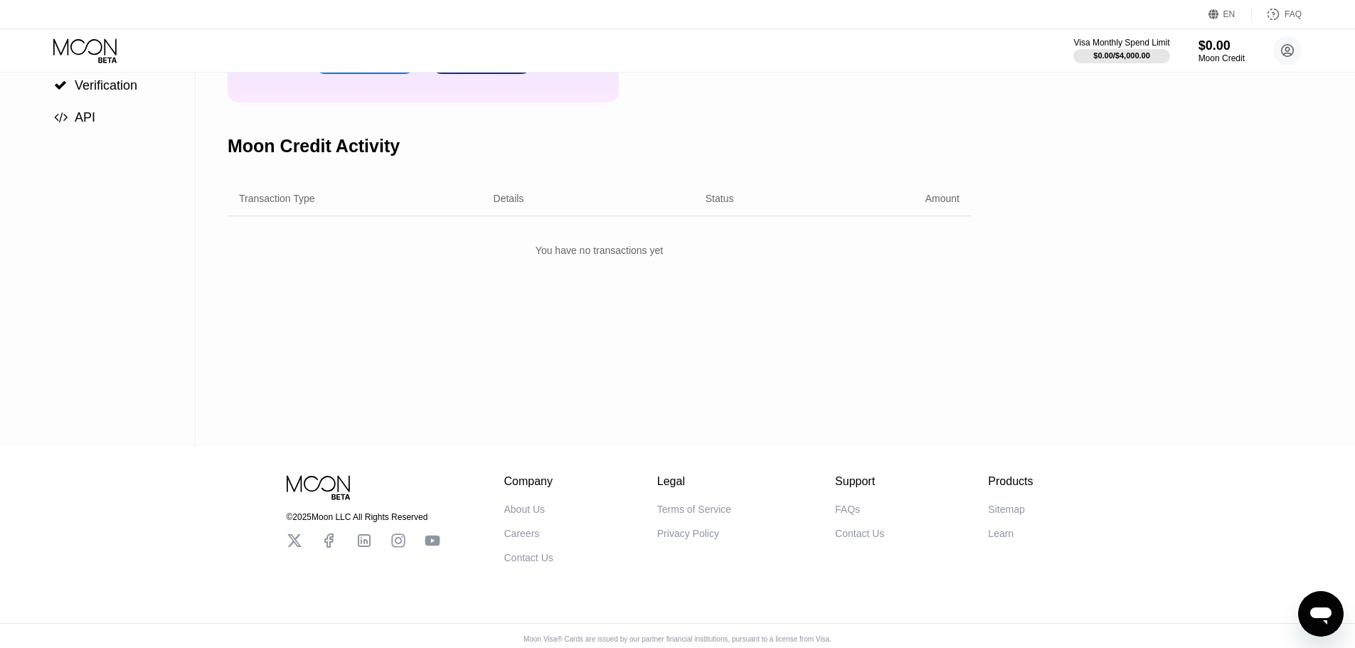
scroll to position [218, 0]
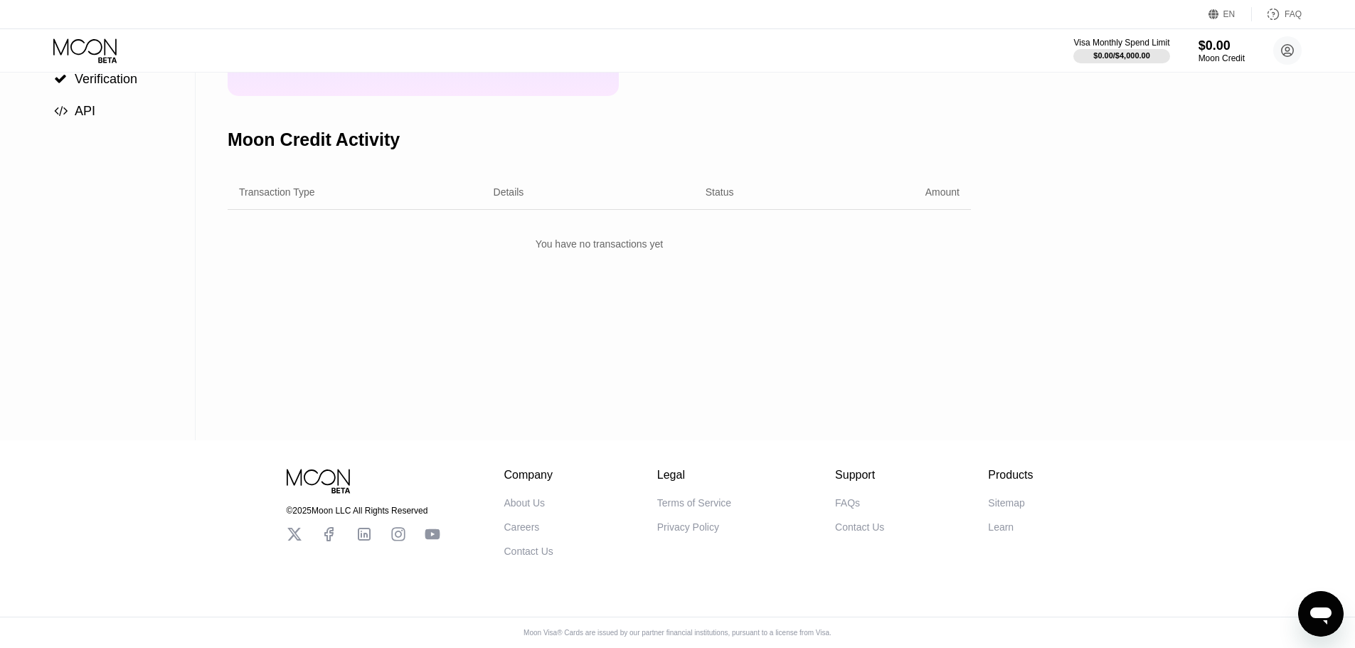
click at [522, 548] on div "Contact Us" at bounding box center [528, 551] width 49 height 11
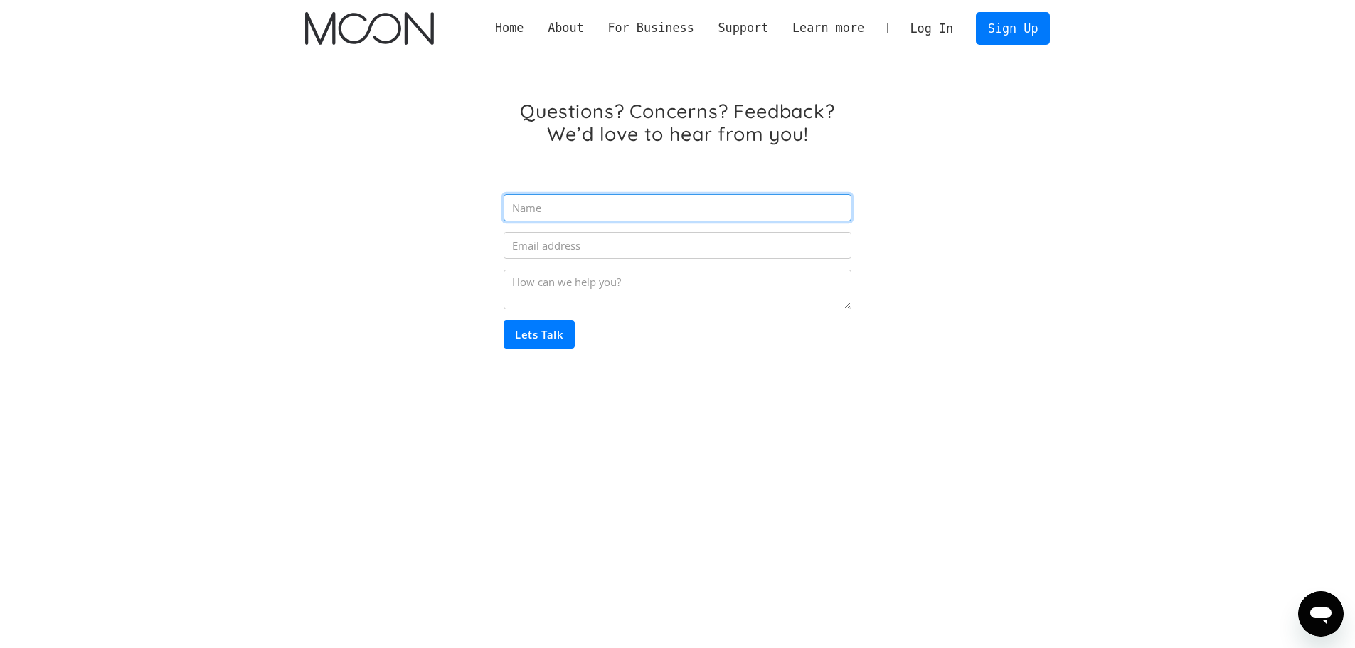
click at [583, 213] on input "Email Form" at bounding box center [677, 207] width 347 height 27
click at [389, 265] on div "Questions? Concerns? Feedback? We’d love to hear from you! Lets Talk Thank you!…" at bounding box center [678, 251] width 746 height 388
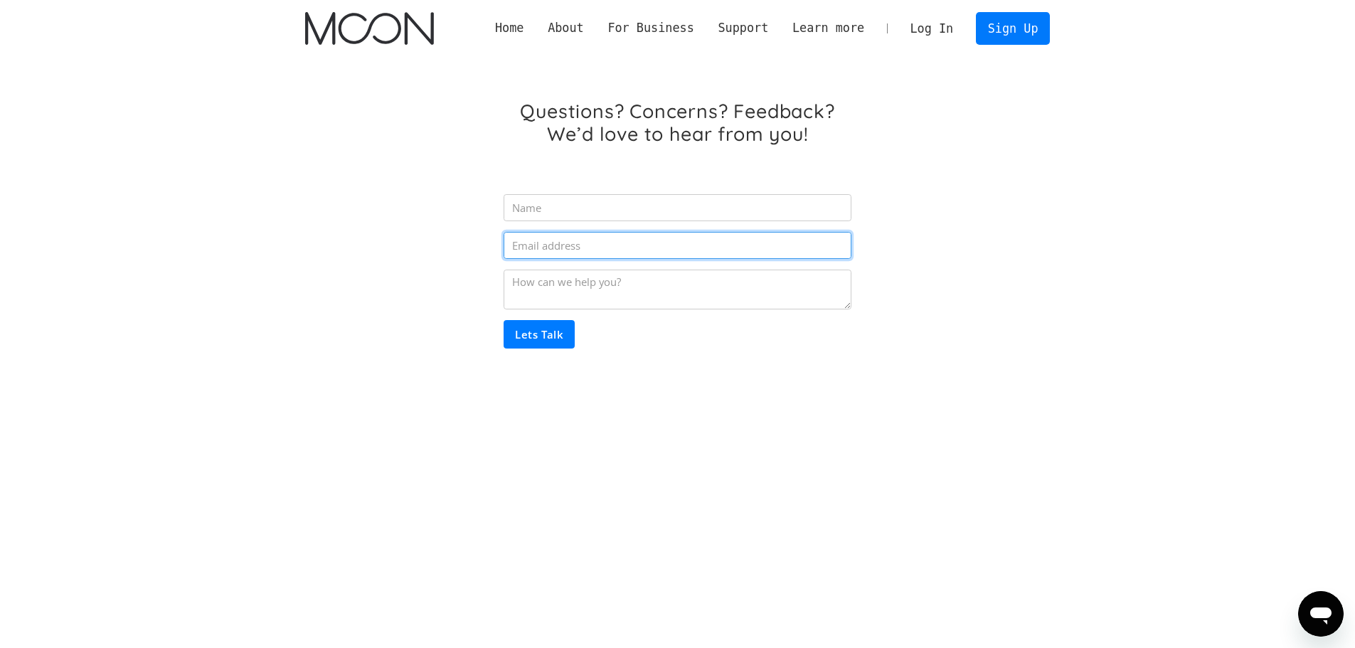
paste input "[EMAIL_ADDRESS][DOMAIN_NAME]"
type input "[EMAIL_ADDRESS][DOMAIN_NAME]"
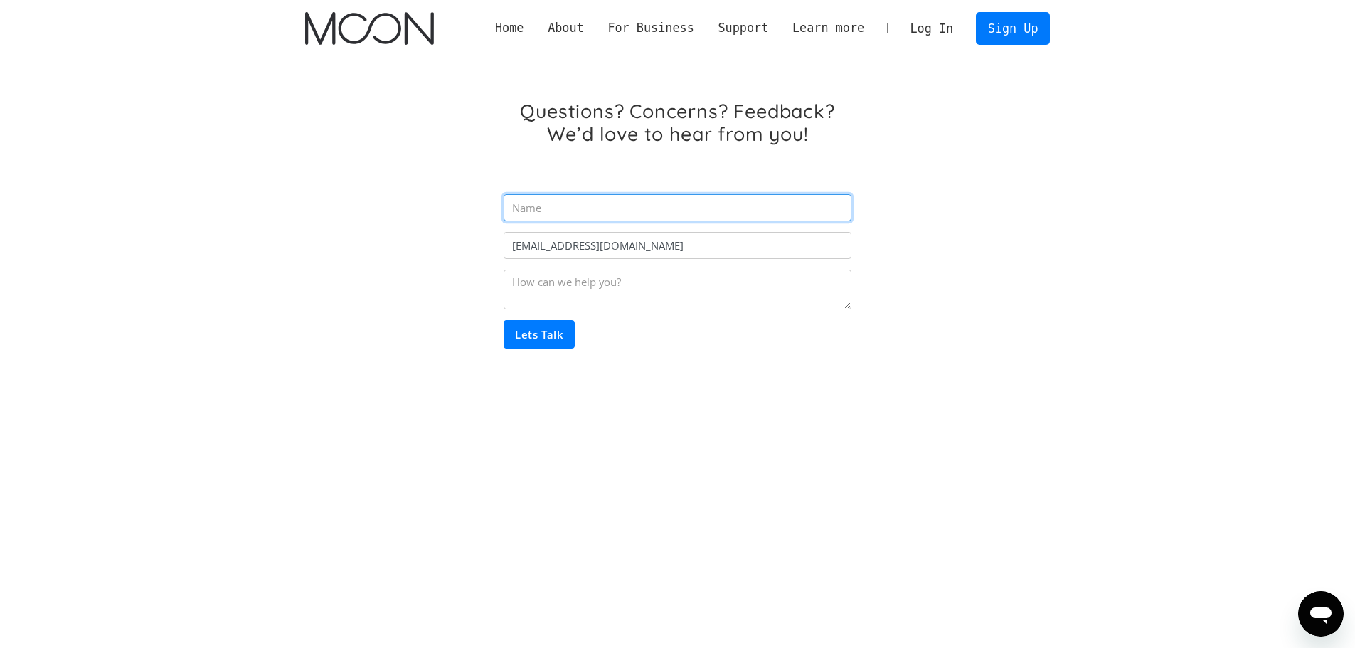
click at [556, 204] on input "Email Form" at bounding box center [677, 207] width 347 height 27
click at [529, 200] on input "Email Form" at bounding box center [677, 207] width 347 height 27
click at [816, 366] on div "Questions? Concerns? Feedback? We’d love to hear from you! woodbrown@exhaycle.c…" at bounding box center [678, 251] width 746 height 388
click at [530, 206] on input "Email Form" at bounding box center [677, 207] width 347 height 27
type input "Woody"
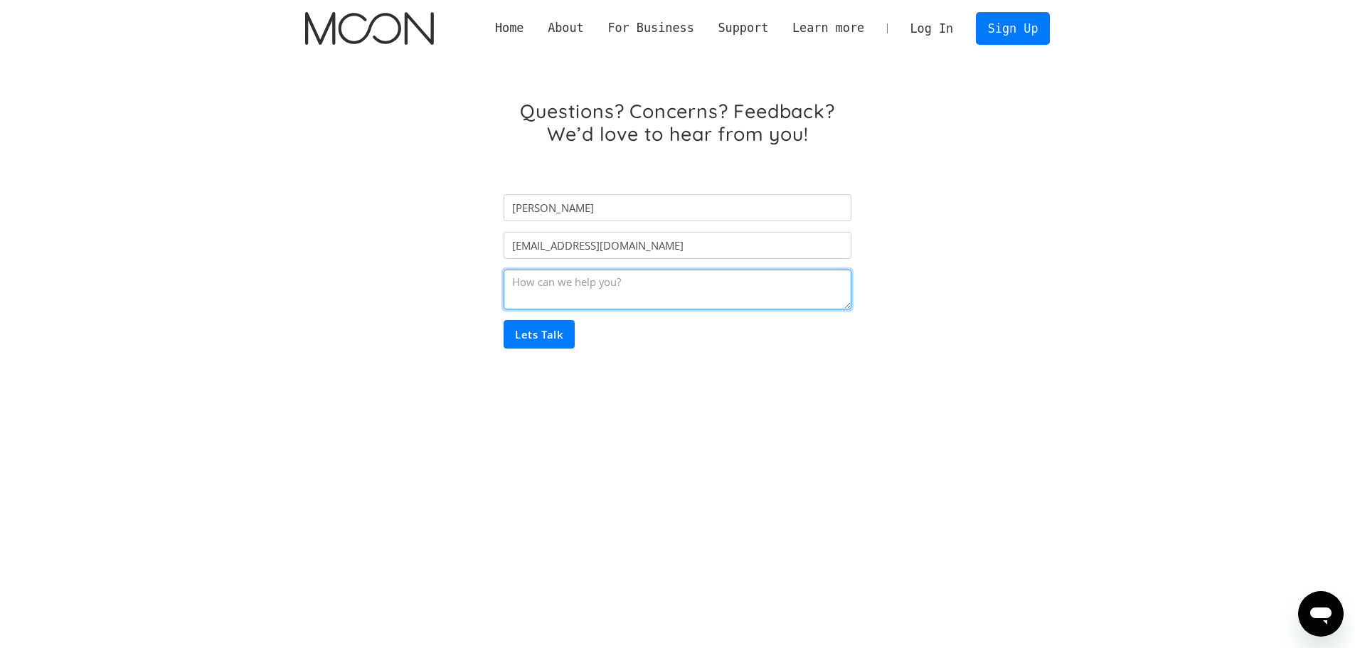
click at [537, 278] on textarea "Email Form" at bounding box center [677, 290] width 347 height 40
click at [543, 280] on textarea "Email Form" at bounding box center [677, 290] width 347 height 40
type textarea "C"
click at [541, 295] on textarea "Regarding a BTC transfer that never posted to my account. Transaction #:" at bounding box center [677, 290] width 347 height 40
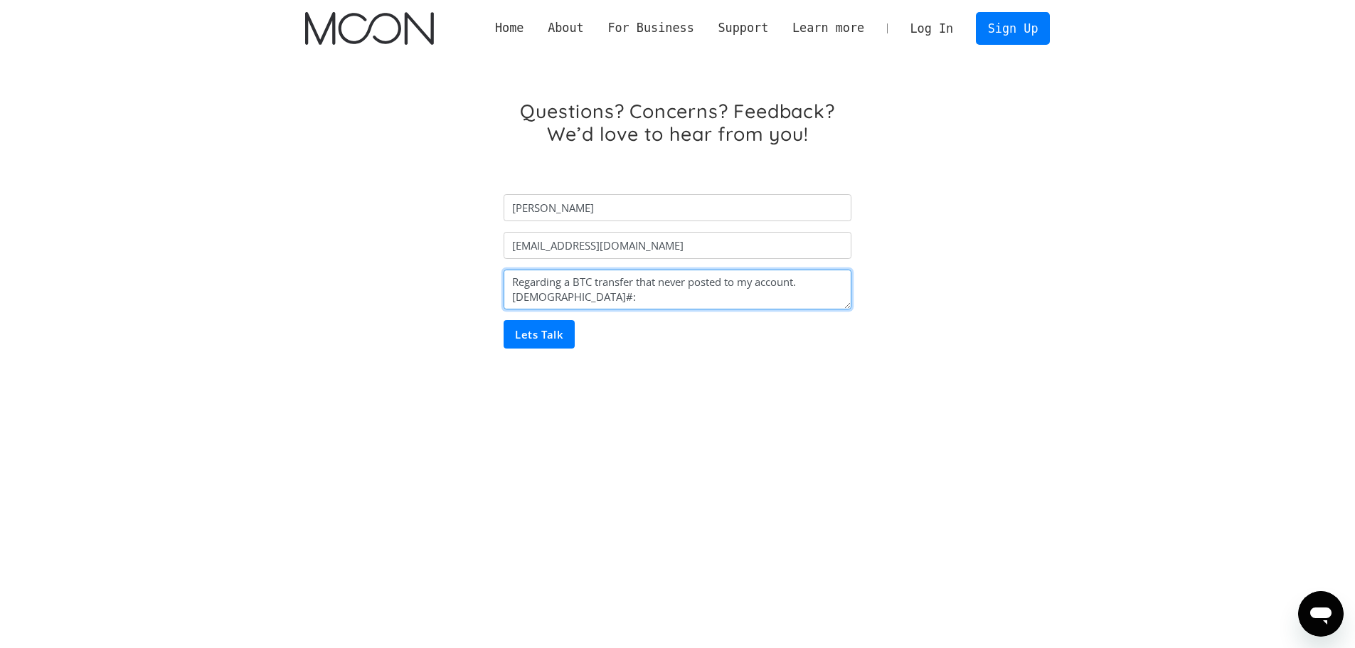
click at [568, 295] on textarea "Regarding a BTC transfer that never posted to my account. HASH#:" at bounding box center [677, 290] width 347 height 40
paste textarea "9684fbd97963732aa8365d4802d53fae182700757e6cf4a08f9ece728ff338a7"
type textarea "Regarding a BTC transfer that never posted to my account. HASH#: 9684fbd9796373…"
click at [529, 337] on input "Lets Talk" at bounding box center [539, 334] width 71 height 28
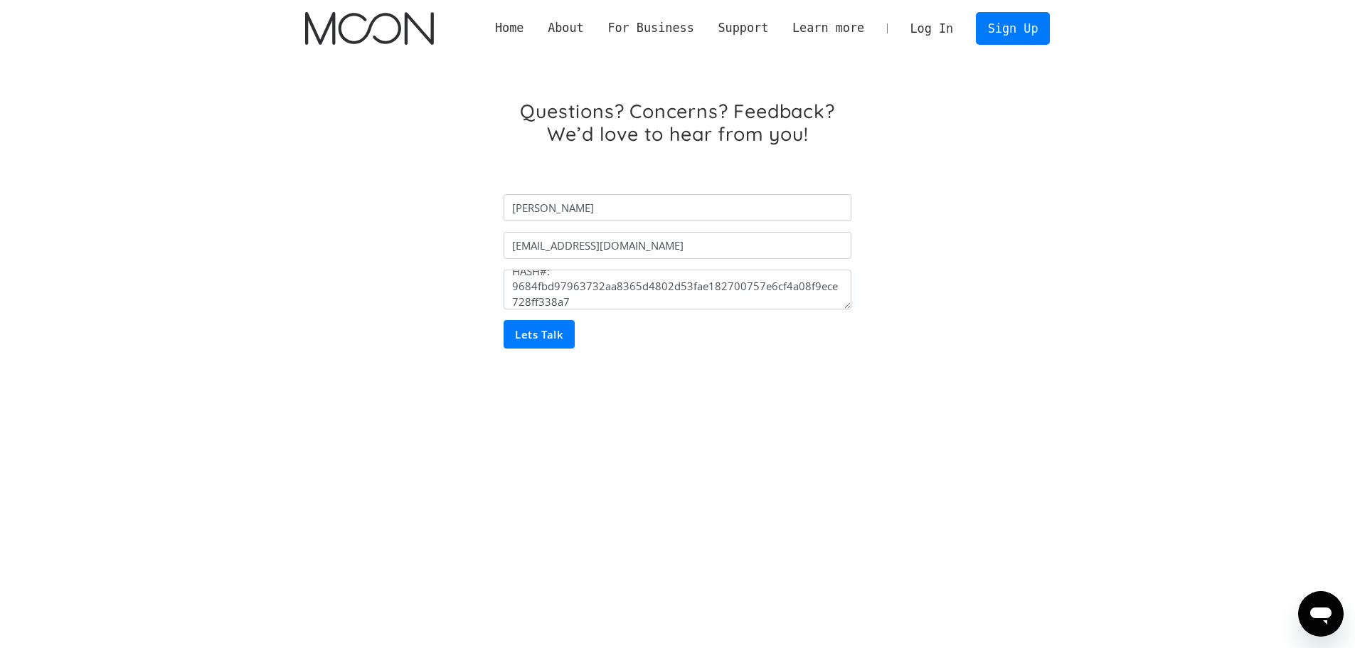
type input "Please wait..."
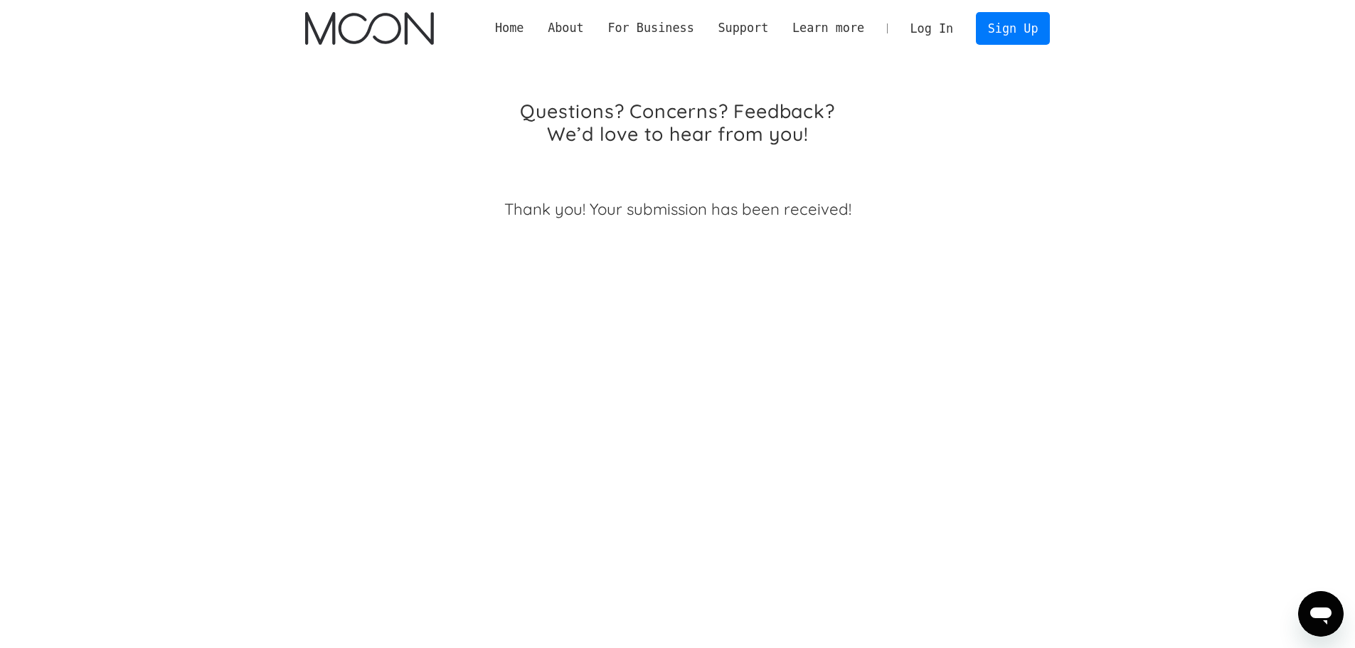
click at [938, 32] on link "Log In" at bounding box center [932, 28] width 67 height 31
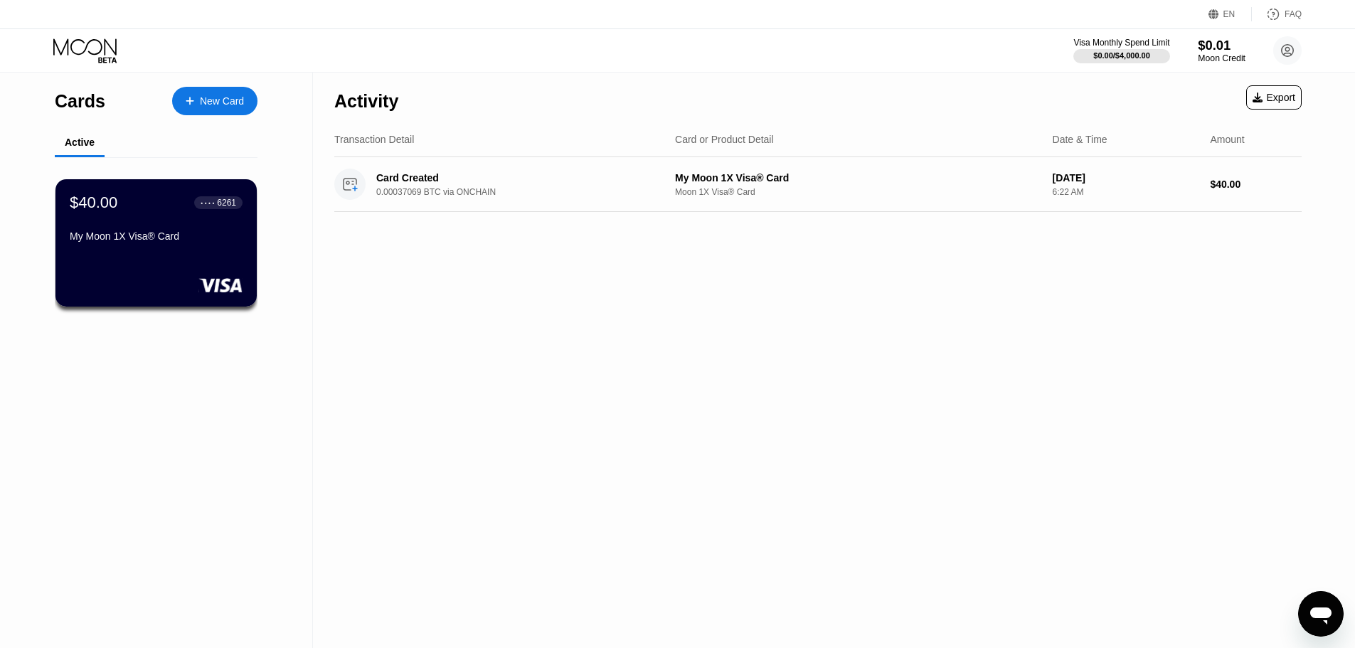
click at [1217, 60] on div "Moon Credit" at bounding box center [1222, 58] width 48 height 10
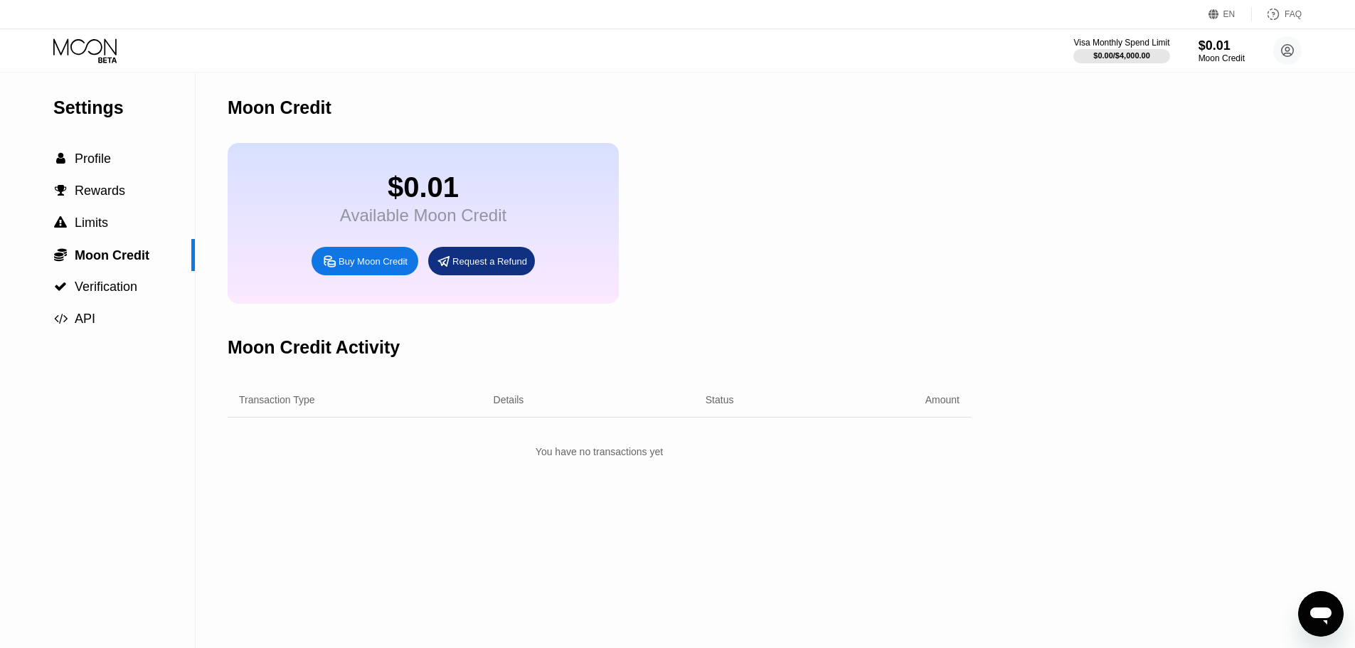
click at [738, 268] on div "$0.01 Available Moon Credit Buy Moon Credit Request a Refund" at bounding box center [600, 223] width 744 height 161
click at [427, 194] on div "$0.01" at bounding box center [423, 187] width 166 height 32
click at [487, 188] on div "$0.01" at bounding box center [423, 187] width 166 height 32
click at [430, 191] on div "$0.01" at bounding box center [423, 187] width 166 height 32
click at [385, 275] on div "Buy Moon Credit" at bounding box center [365, 261] width 107 height 28
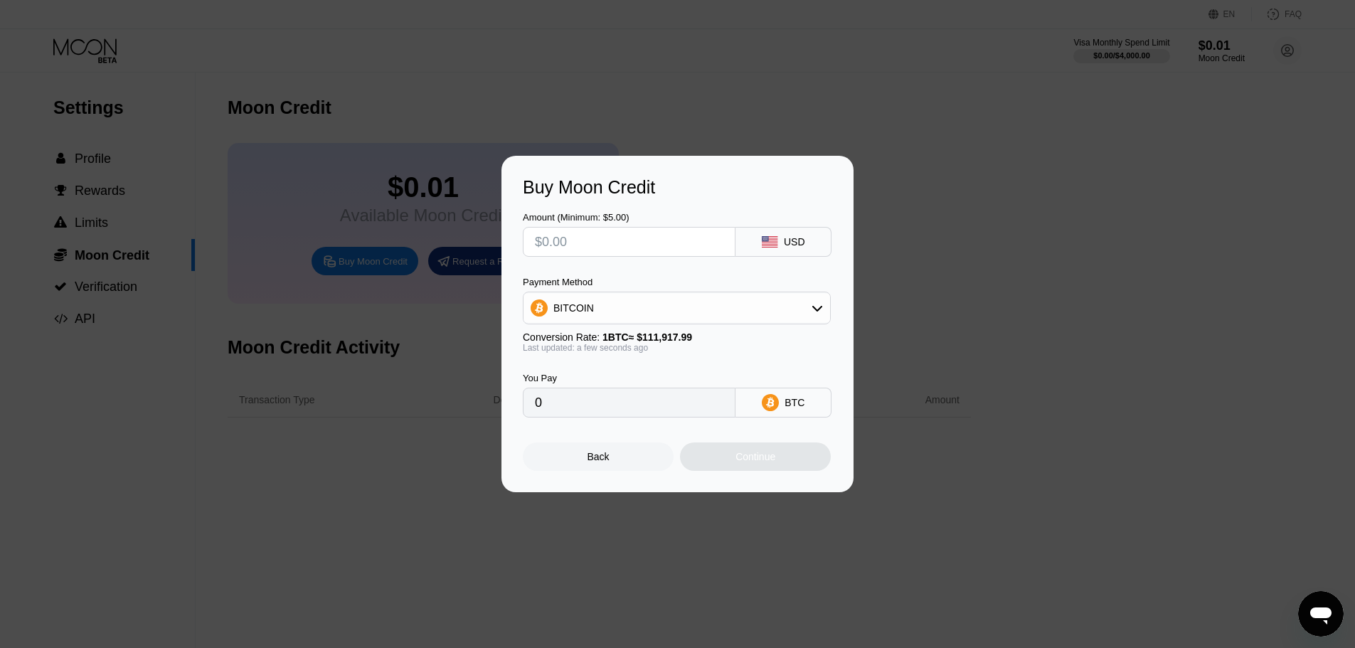
click at [783, 107] on div at bounding box center [683, 324] width 1366 height 648
click at [580, 454] on div "Back" at bounding box center [598, 457] width 151 height 28
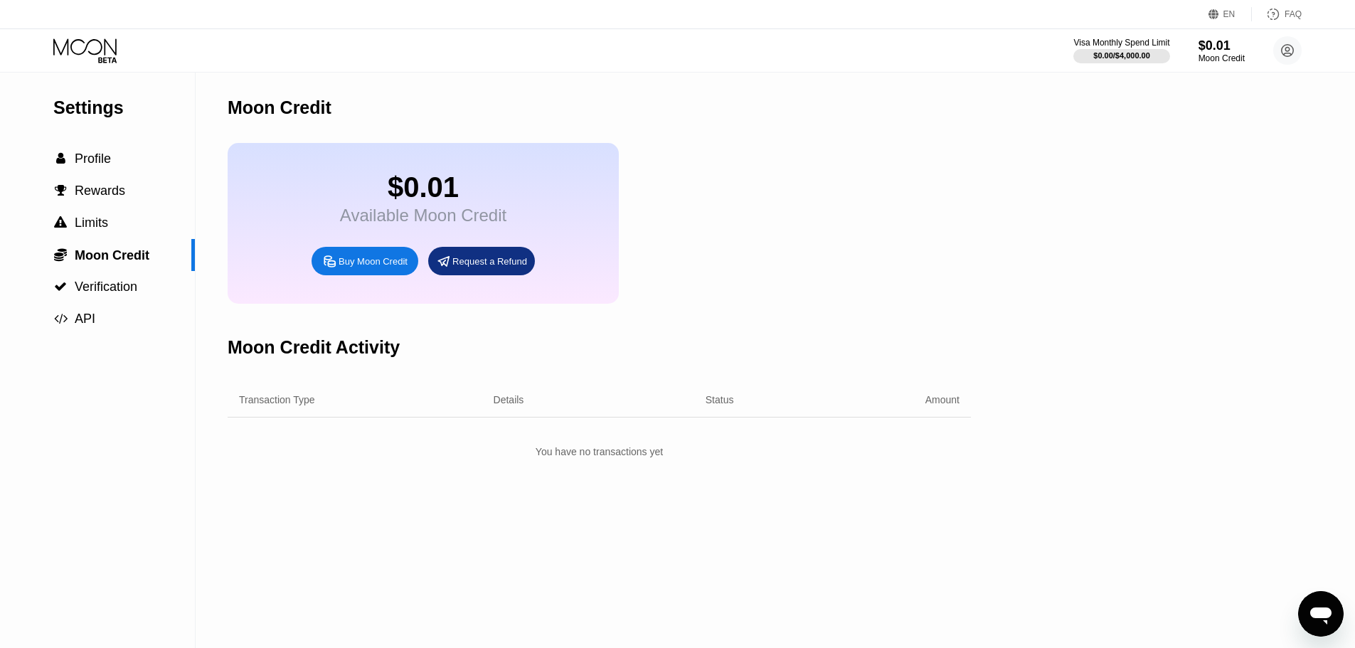
click at [810, 206] on div "$0.01 Available Moon Credit Buy Moon Credit Request a Refund" at bounding box center [600, 223] width 744 height 161
click at [99, 166] on span "Profile" at bounding box center [93, 159] width 36 height 14
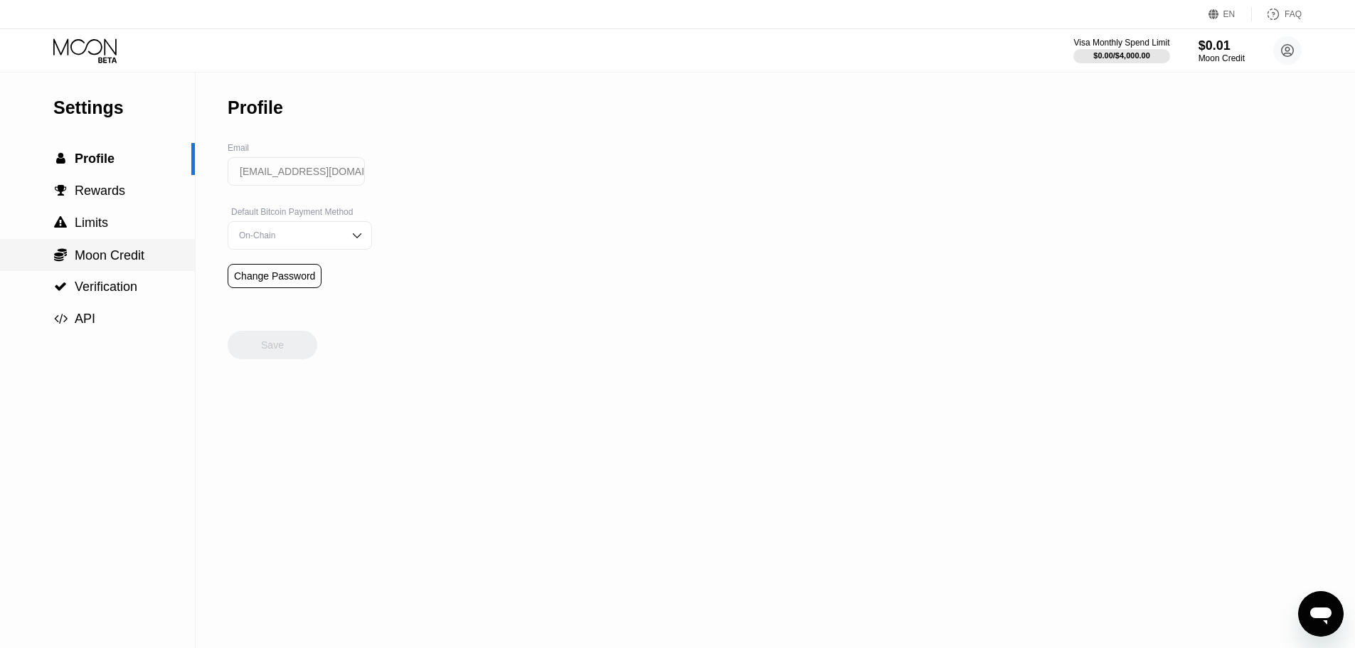
click at [95, 260] on span "Moon Credit" at bounding box center [110, 255] width 70 height 14
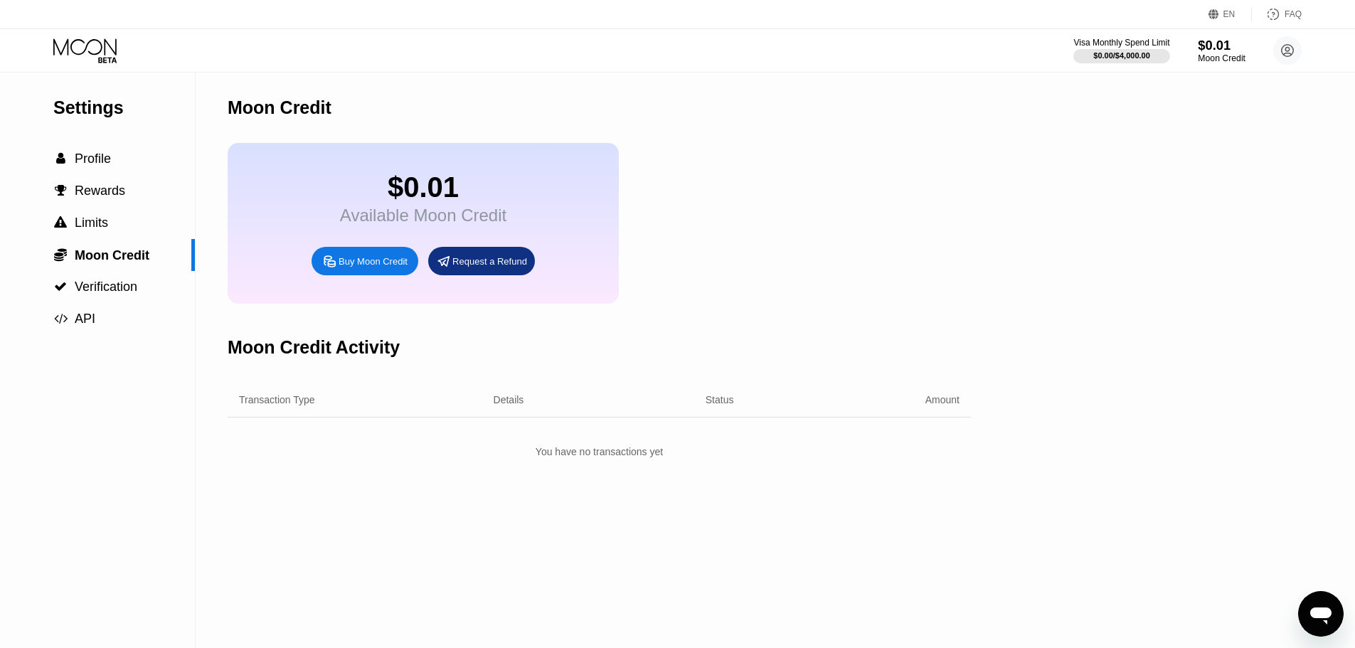
click at [1234, 63] on div "Moon Credit" at bounding box center [1222, 58] width 48 height 10
click at [100, 157] on span "Profile" at bounding box center [93, 159] width 36 height 14
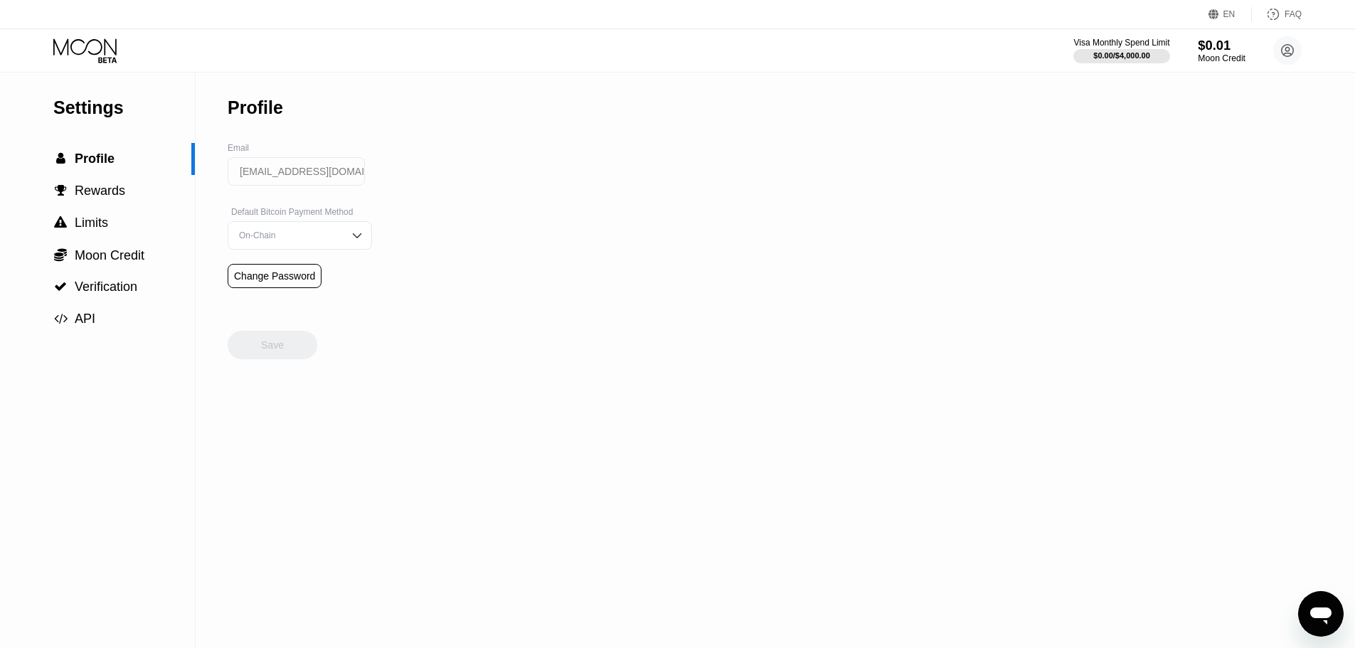
click at [1226, 46] on div "$0.01" at bounding box center [1222, 45] width 48 height 15
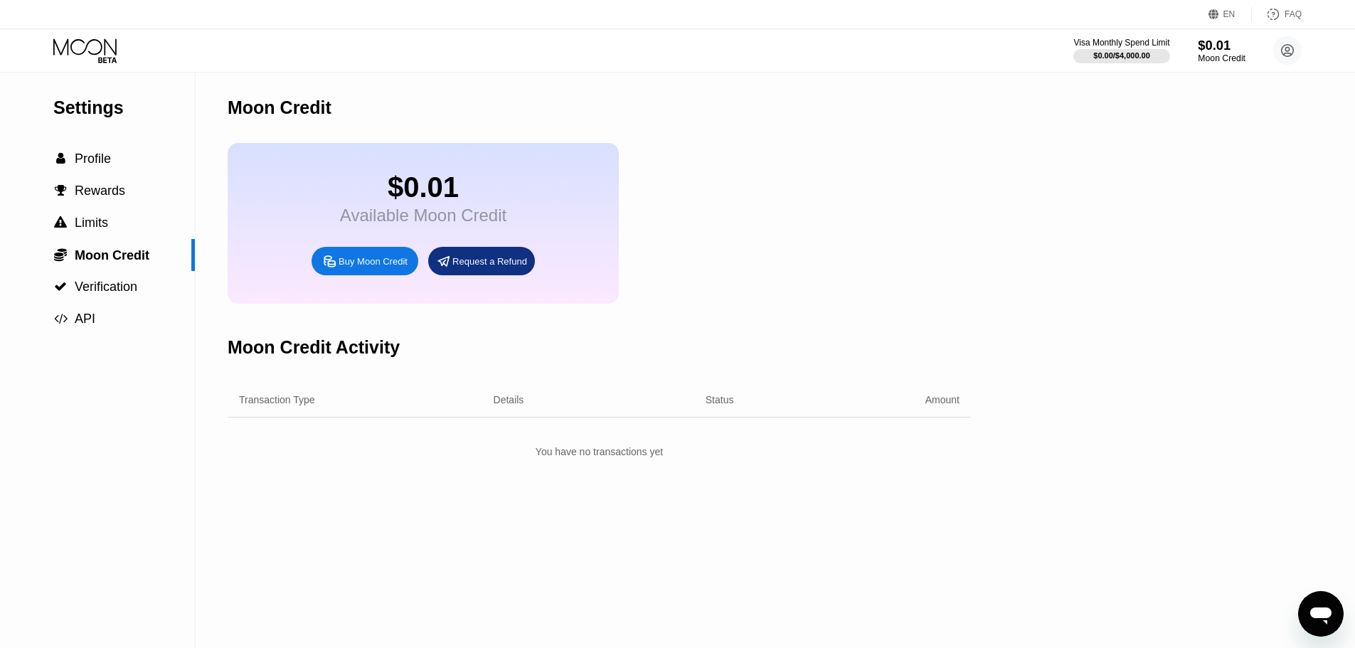
click at [1227, 51] on div "$0.01" at bounding box center [1222, 45] width 48 height 15
click at [84, 166] on span "Profile" at bounding box center [93, 159] width 36 height 14
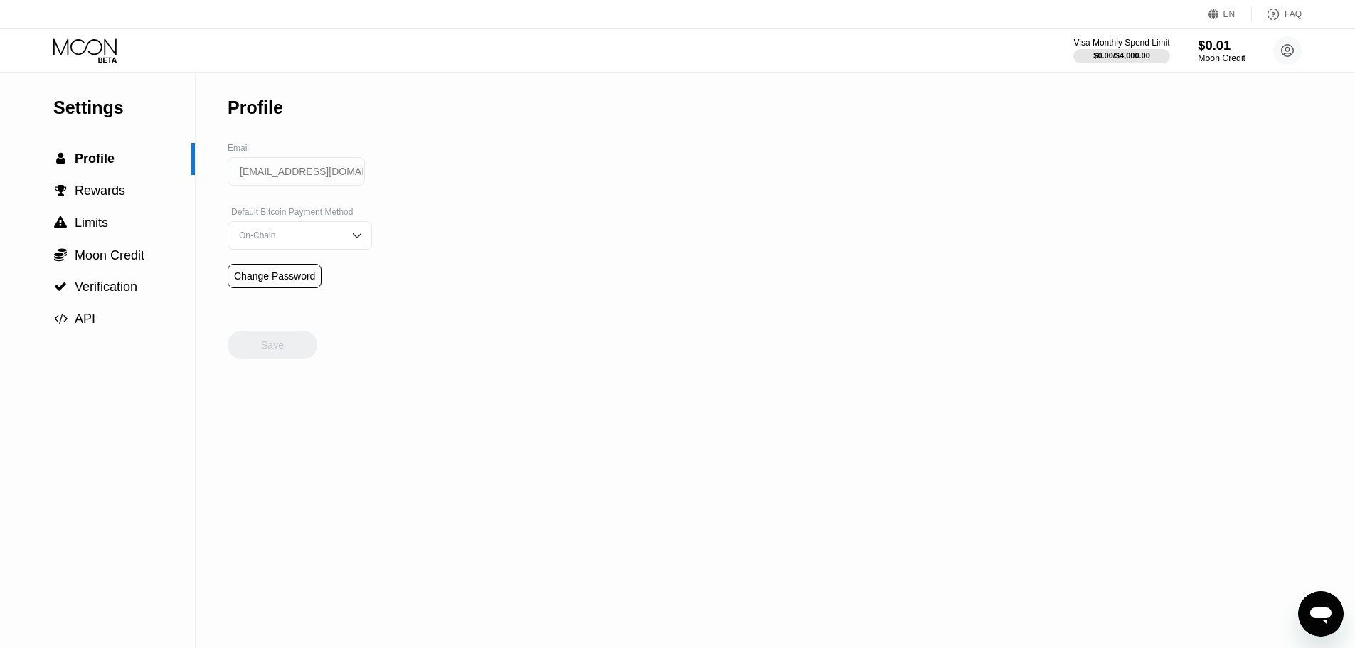
click at [1219, 53] on div "Moon Credit" at bounding box center [1222, 58] width 48 height 10
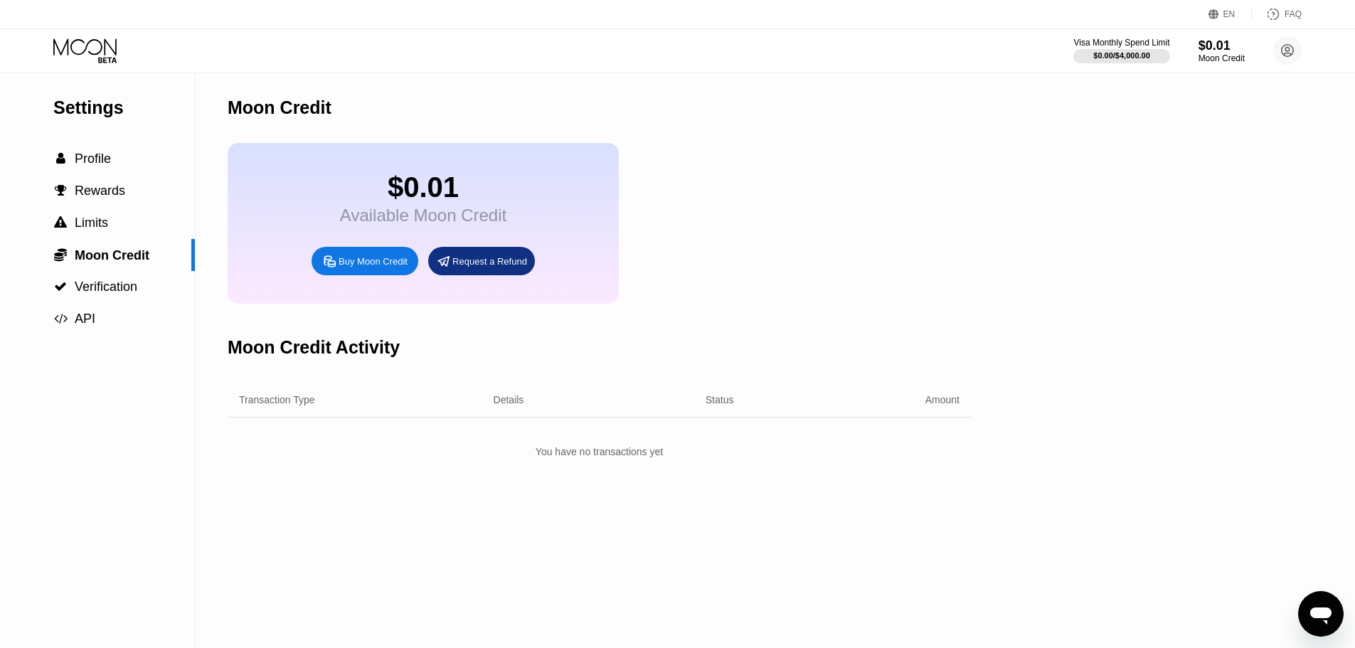
click at [730, 134] on div "Moon Credit" at bounding box center [600, 108] width 744 height 70
click at [1212, 43] on div "$0.01" at bounding box center [1222, 45] width 48 height 15
click at [101, 159] on span "Profile" at bounding box center [93, 159] width 36 height 14
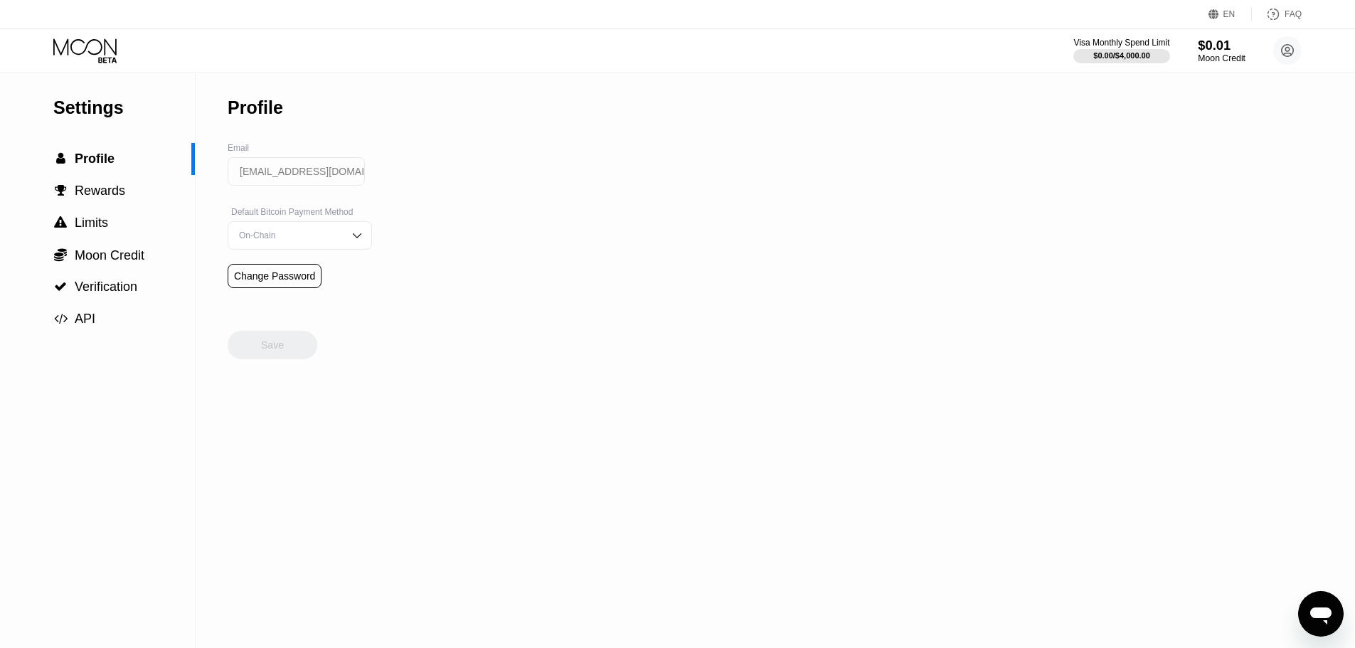
click at [1219, 59] on div "Moon Credit" at bounding box center [1222, 58] width 48 height 10
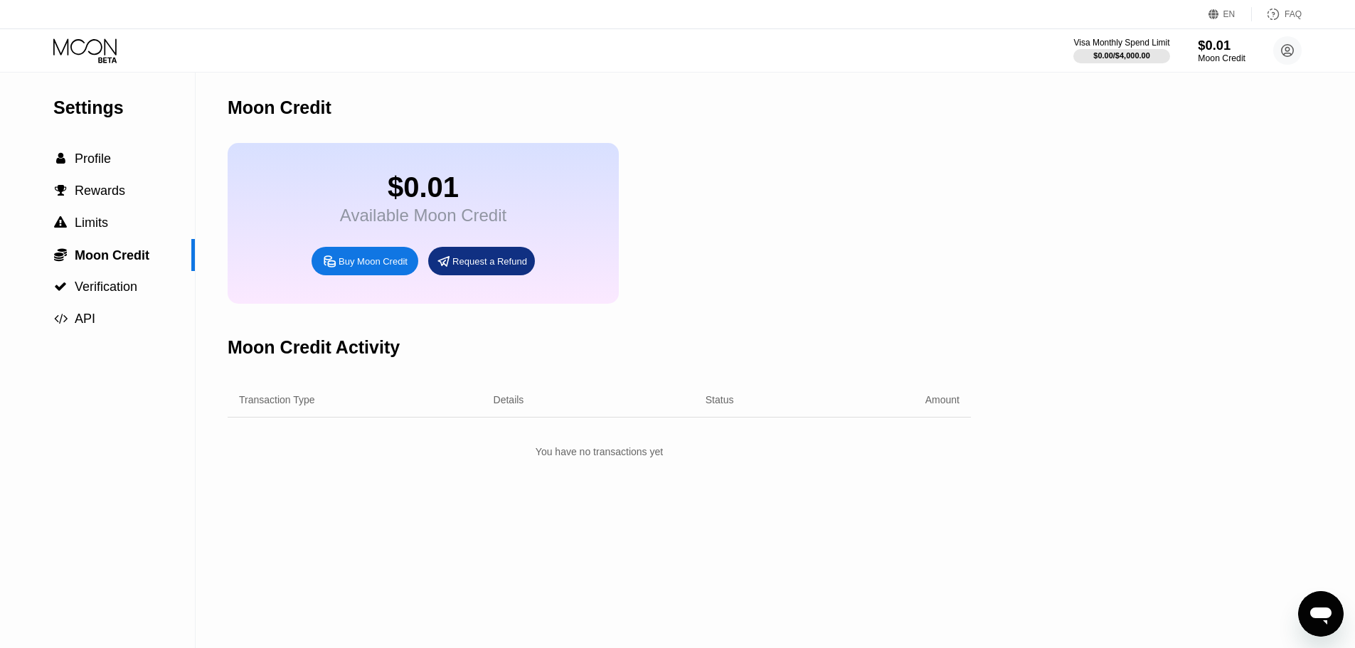
click at [1215, 58] on div "Moon Credit" at bounding box center [1222, 58] width 48 height 10
click at [1218, 38] on div "$0.01" at bounding box center [1222, 45] width 46 height 15
click at [88, 158] on span "Profile" at bounding box center [93, 159] width 36 height 14
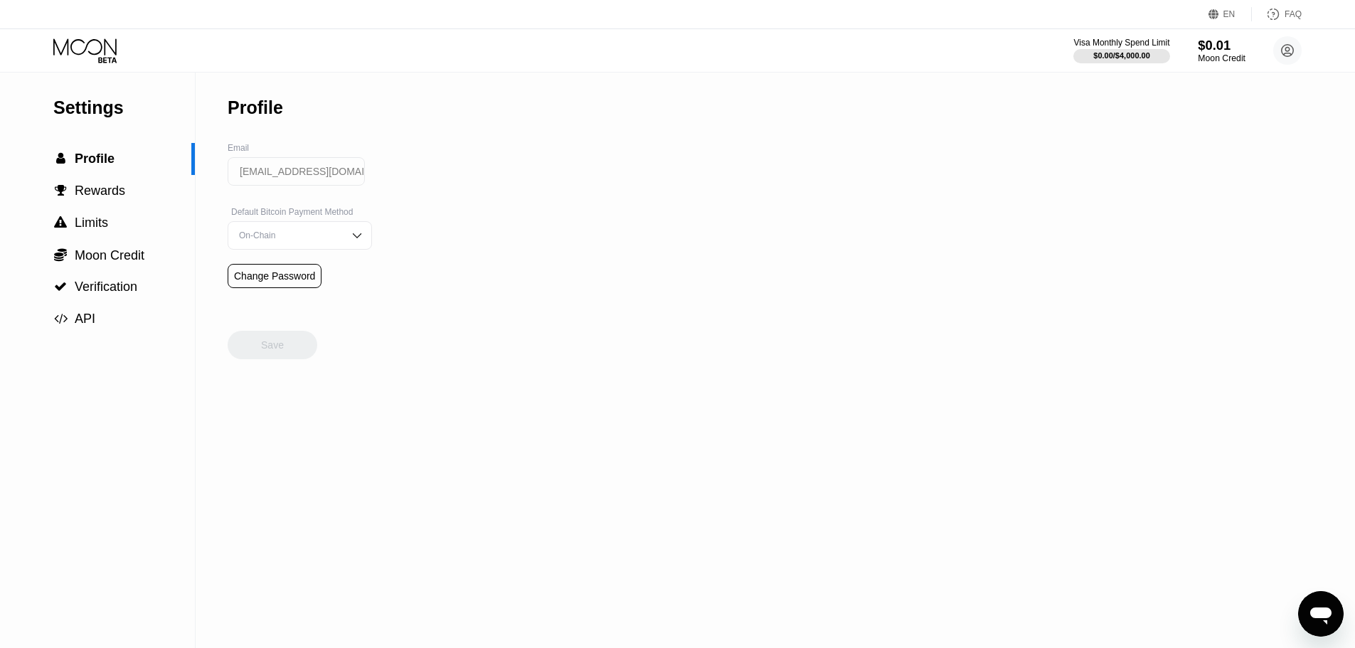
click at [1216, 54] on div "Moon Credit" at bounding box center [1222, 58] width 48 height 10
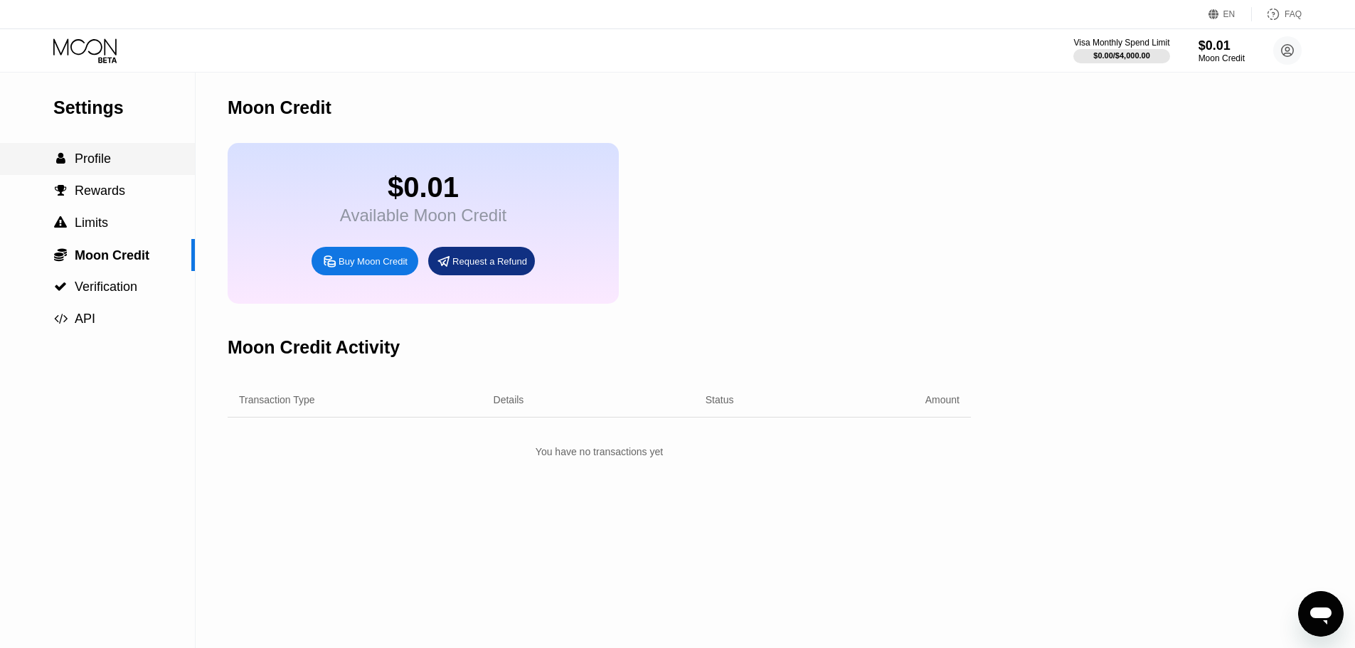
click at [97, 166] on span "Profile" at bounding box center [93, 159] width 36 height 14
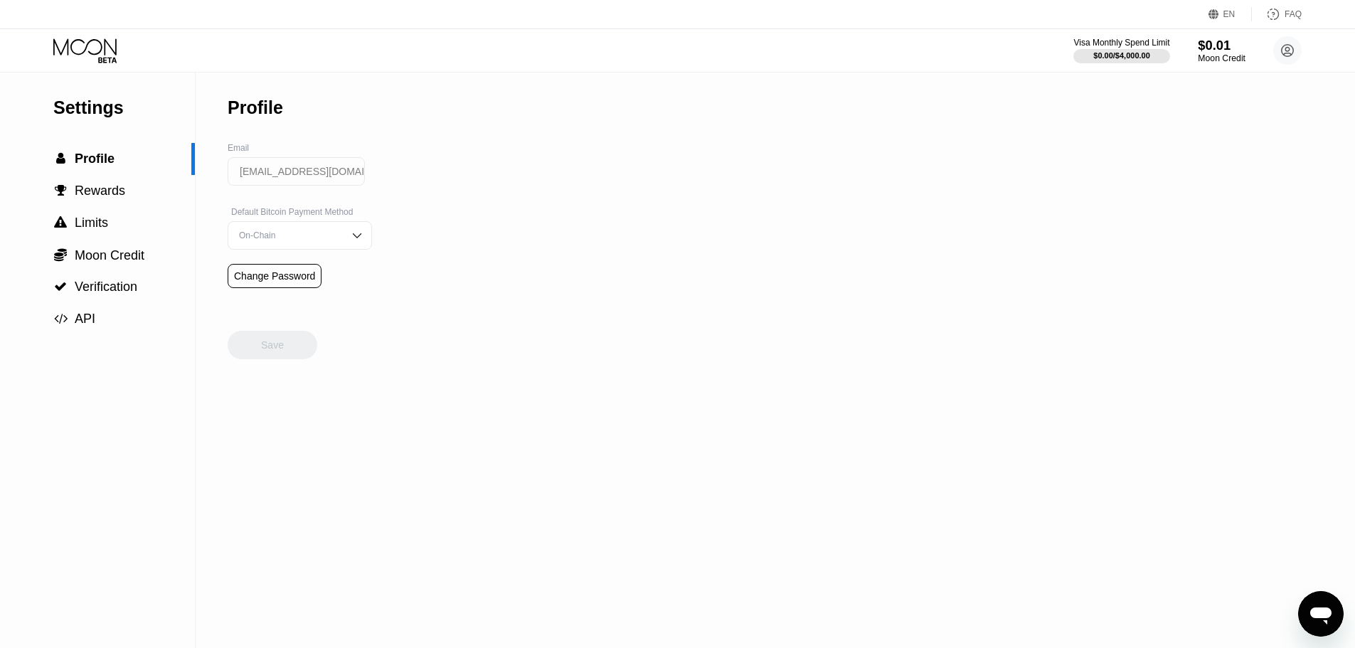
click at [1227, 48] on div "$0.01" at bounding box center [1222, 45] width 48 height 15
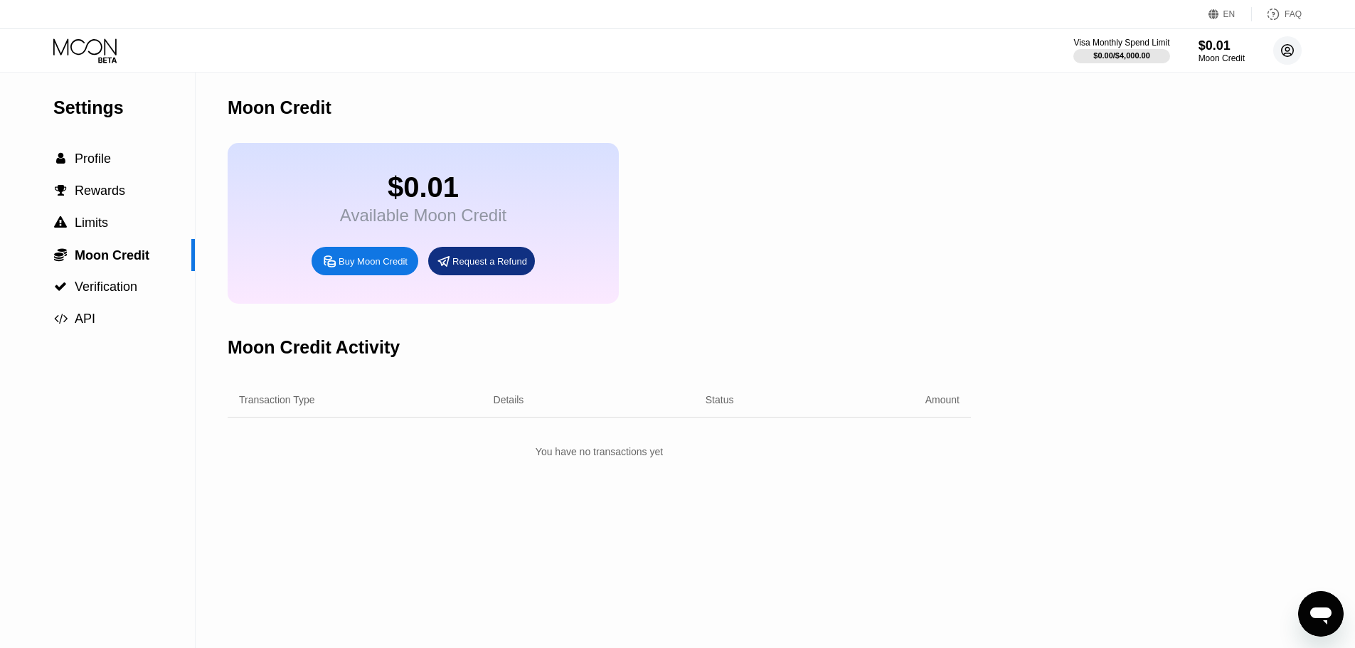
click at [1283, 50] on circle at bounding box center [1288, 50] width 28 height 28
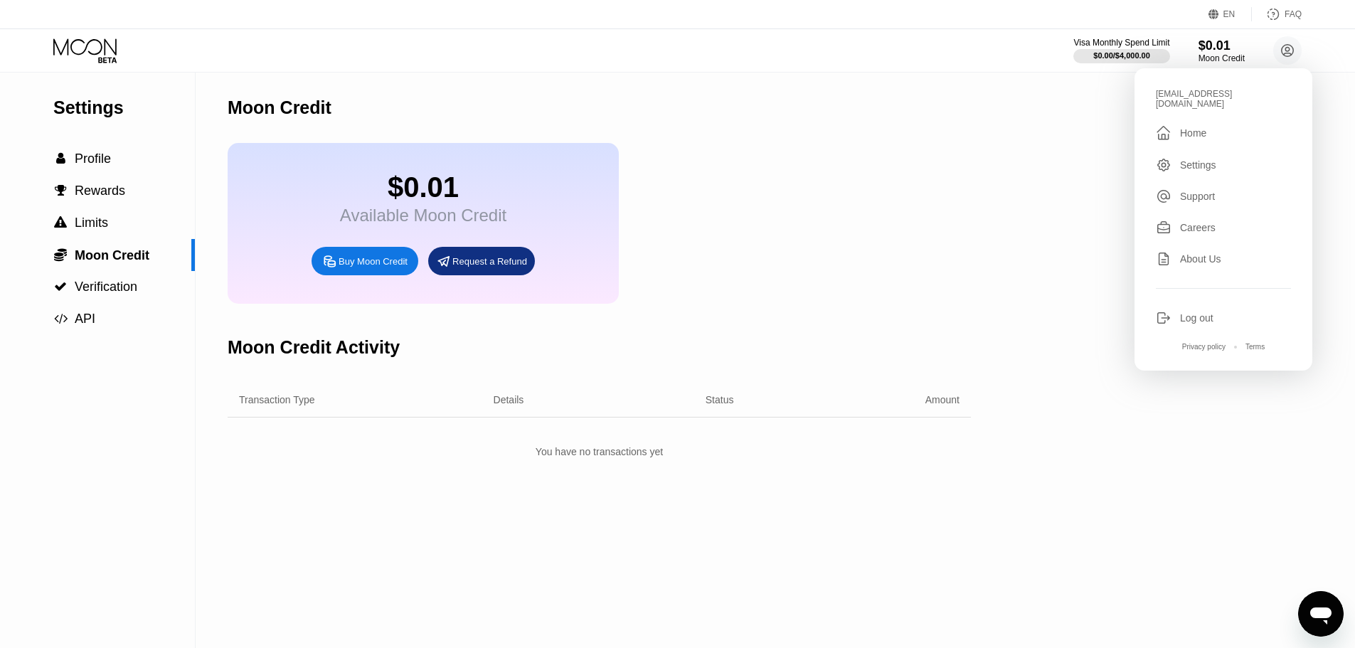
click at [1178, 125] on div "" at bounding box center [1168, 133] width 24 height 17
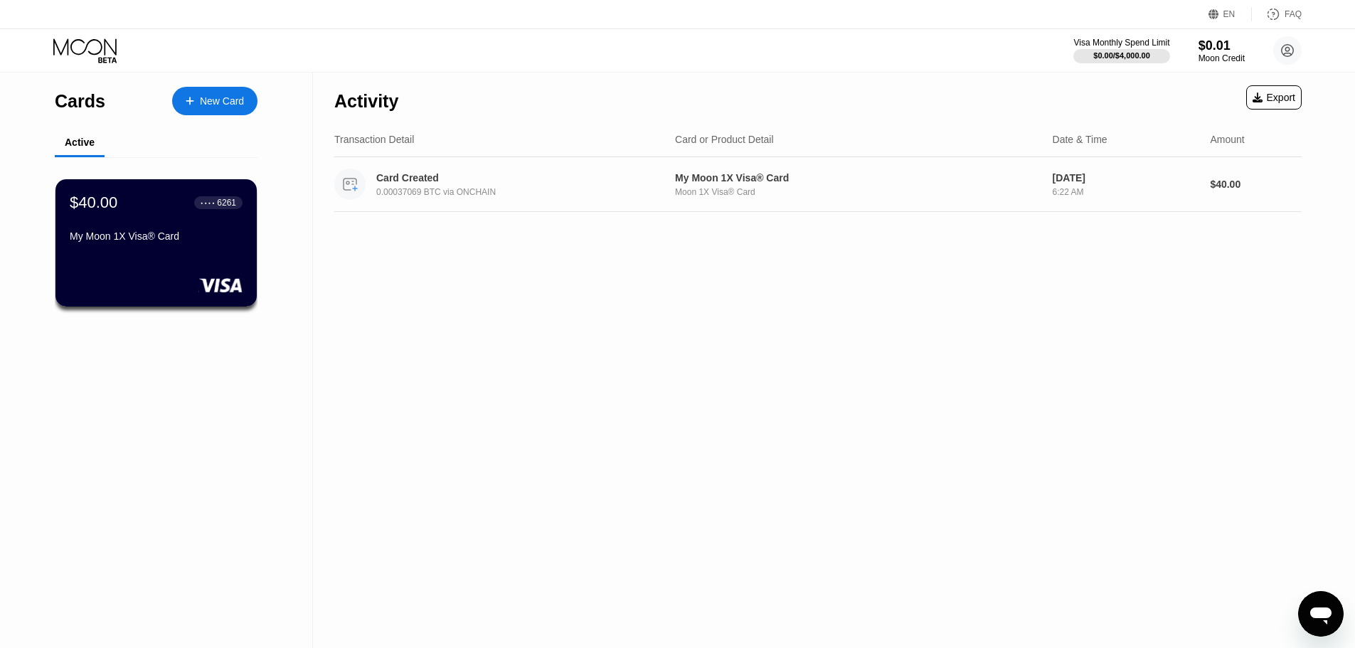
click at [440, 186] on div "Card Created 0.00037069 BTC via ONCHAIN" at bounding box center [524, 184] width 297 height 25
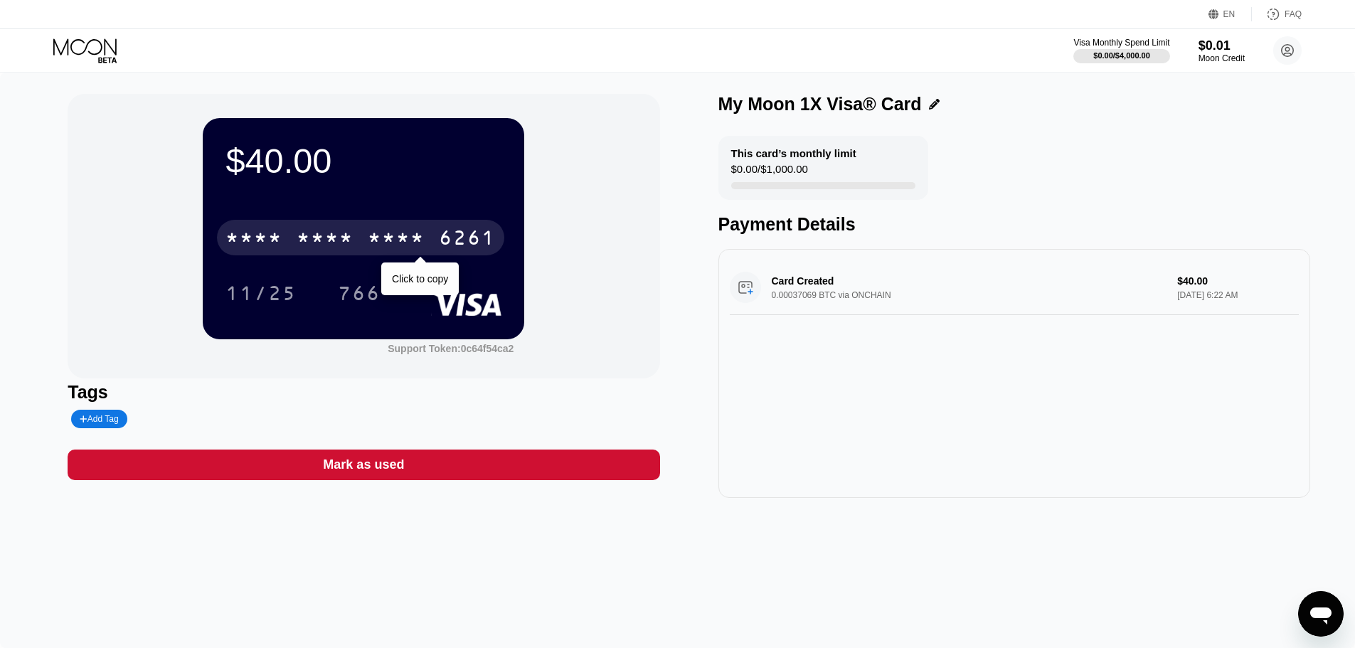
click at [307, 242] on div "* * * *" at bounding box center [325, 239] width 57 height 23
click at [401, 246] on div "2712" at bounding box center [396, 239] width 57 height 23
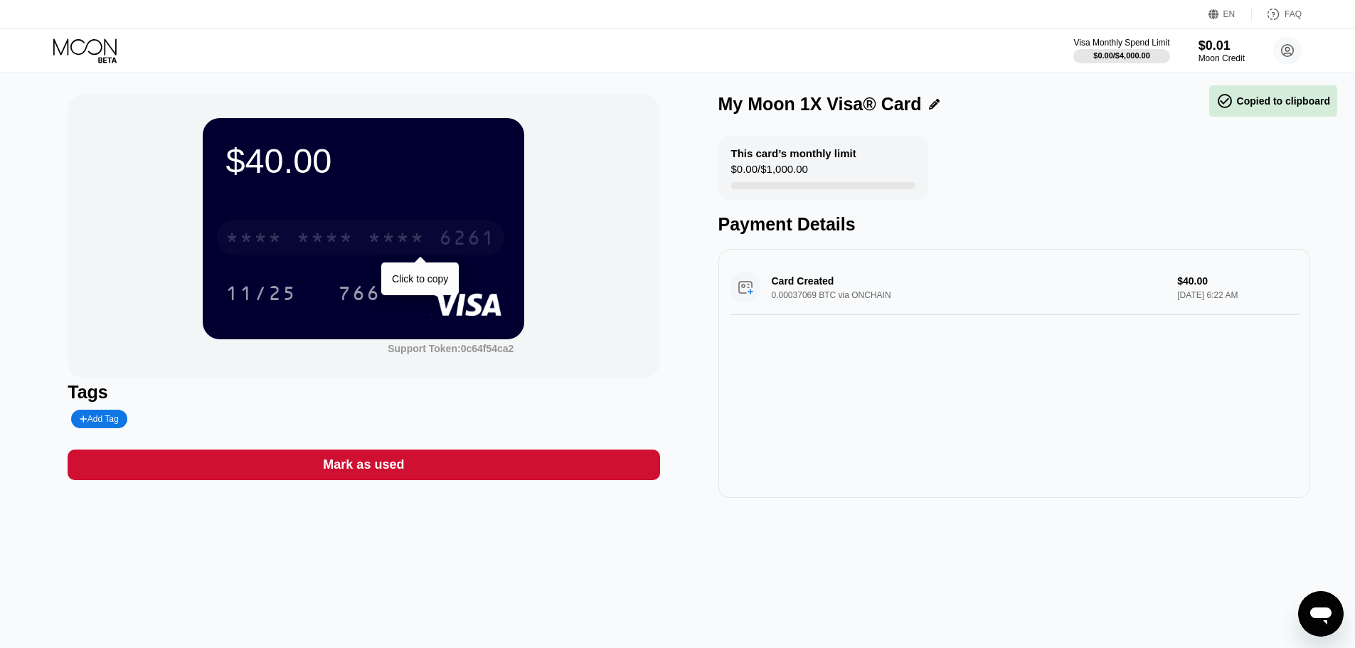
click at [401, 246] on div "* * * *" at bounding box center [396, 239] width 57 height 23
